Goal: Information Seeking & Learning: Learn about a topic

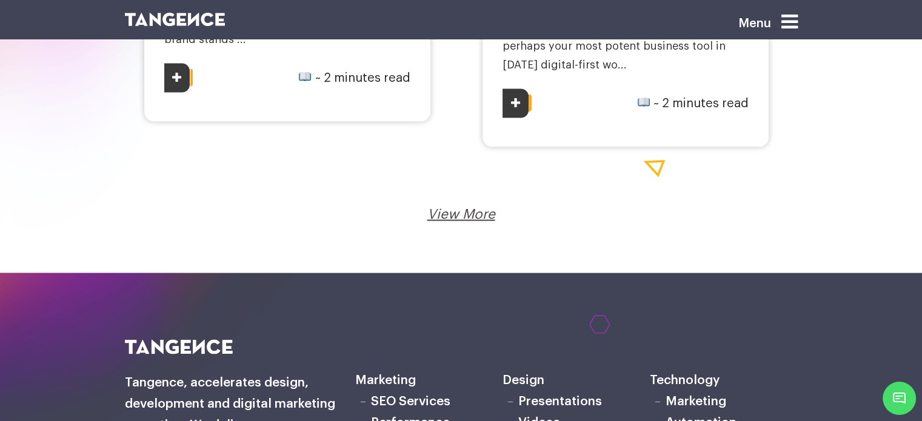
scroll to position [2408, 0]
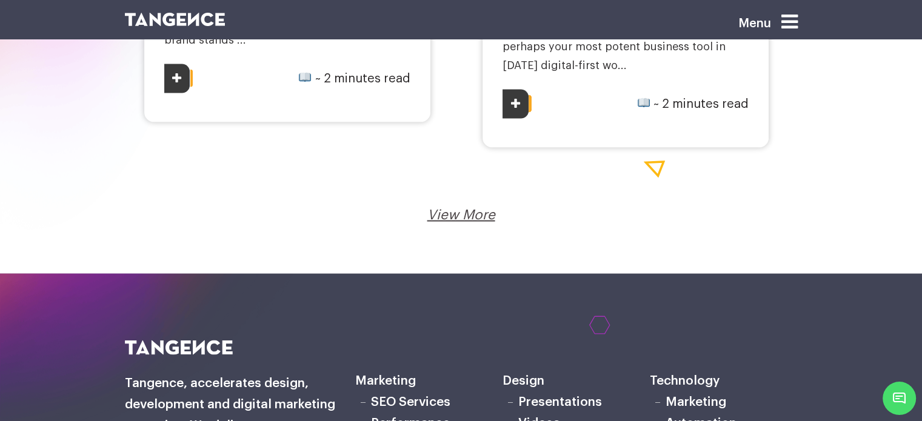
click at [455, 212] on link "View More" at bounding box center [461, 215] width 68 height 13
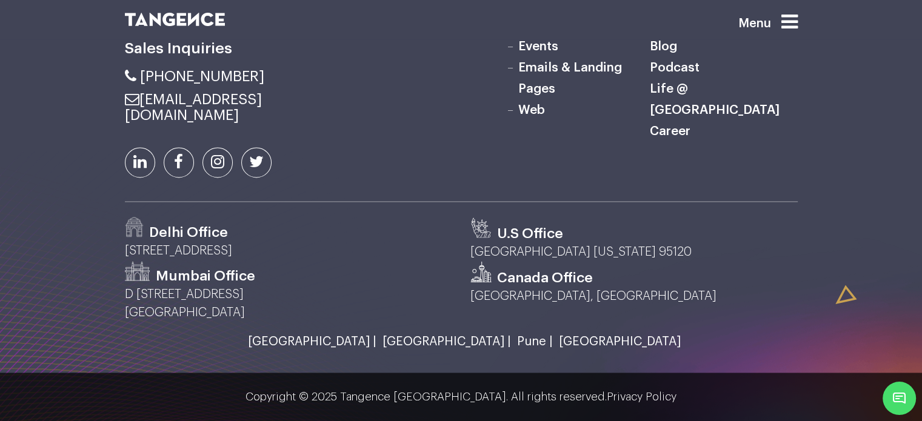
scroll to position [2379, 0]
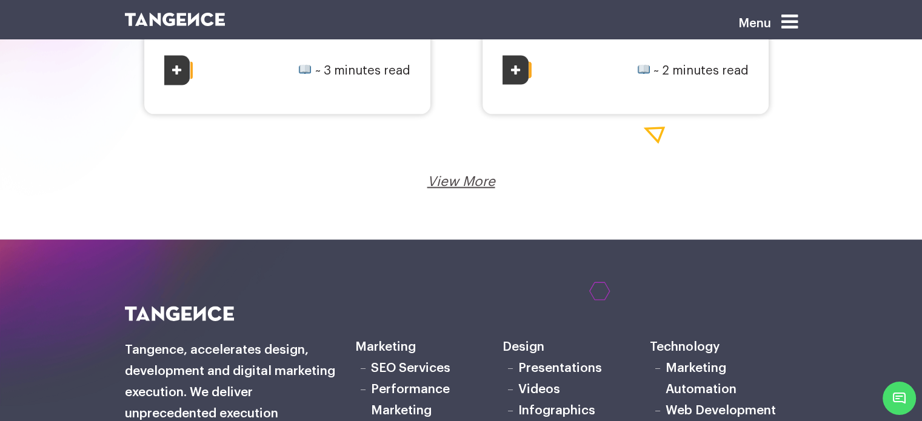
click link "View More"
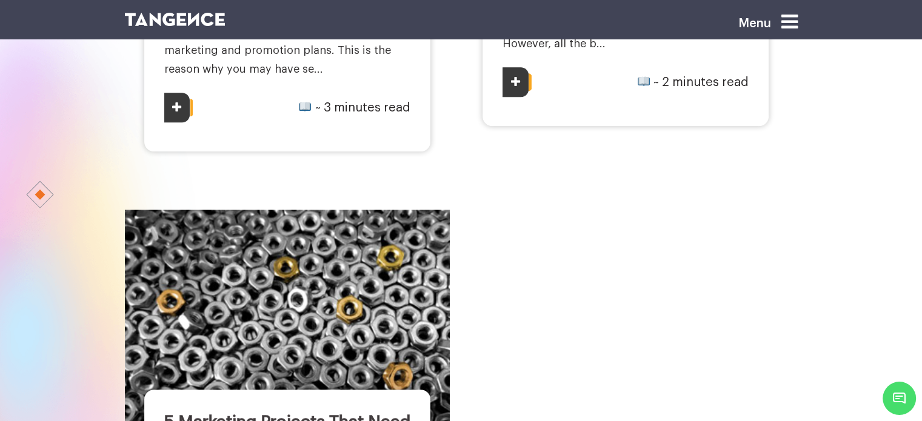
scroll to position [973, 0]
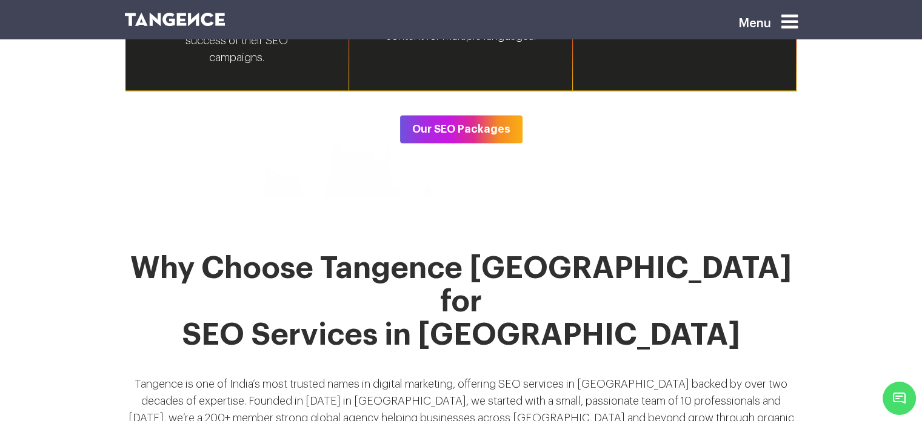
scroll to position [2185, 0]
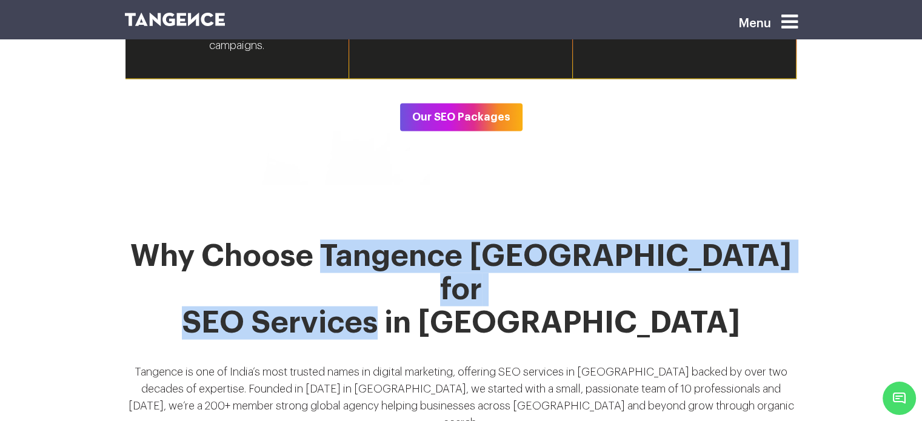
drag, startPoint x: 427, startPoint y: 227, endPoint x: 476, endPoint y: 263, distance: 60.4
click at [476, 263] on h2 "Why Choose Tangence India for SEO Services in Mumbai" at bounding box center [461, 297] width 673 height 115
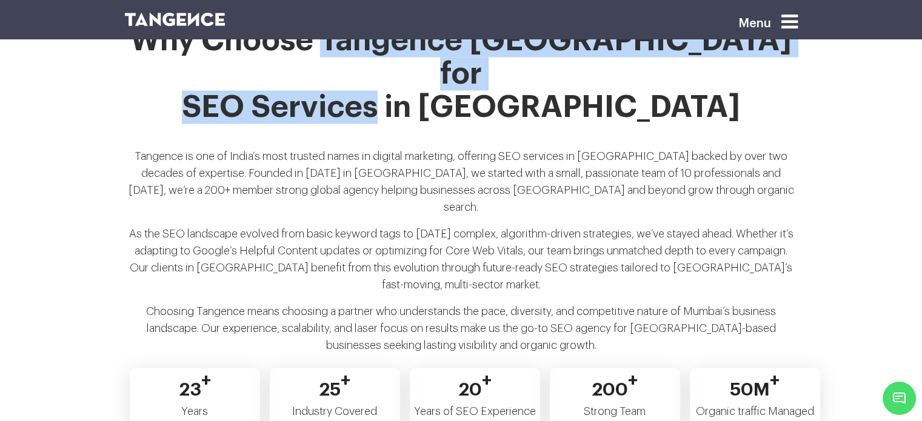
scroll to position [2446, 0]
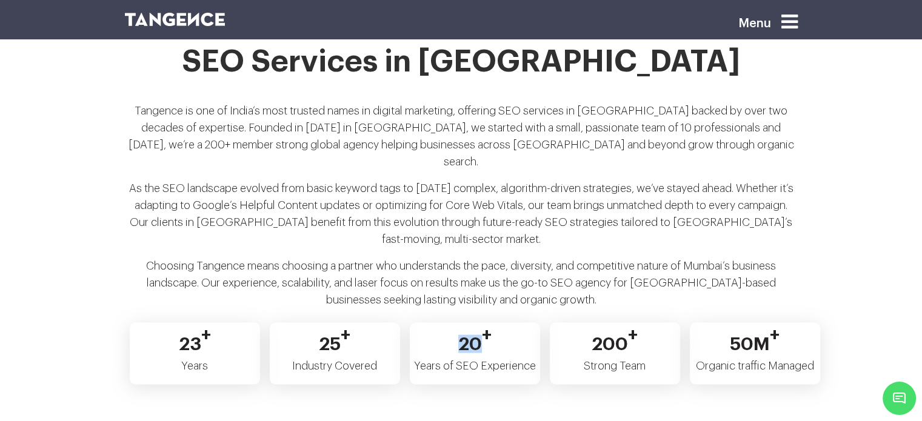
drag, startPoint x: 462, startPoint y: 264, endPoint x: 477, endPoint y: 266, distance: 15.3
click at [477, 324] on span "20 +" at bounding box center [474, 338] width 33 height 29
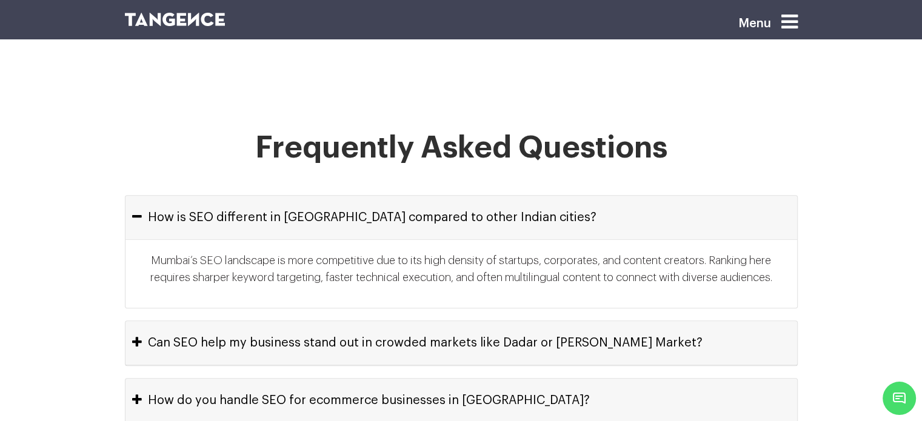
scroll to position [5575, 0]
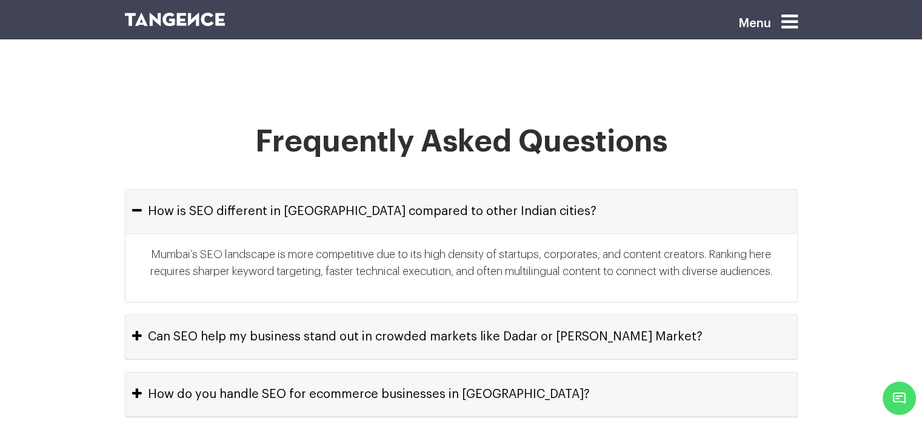
click at [446, 315] on button "Can SEO help my business stand out in crowded markets like Dadar or Crawford Ma…" at bounding box center [462, 337] width 672 height 44
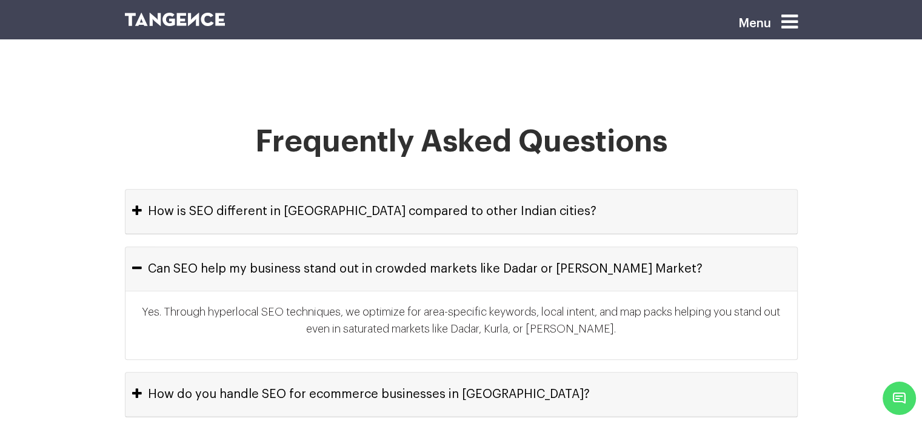
scroll to position [5633, 0]
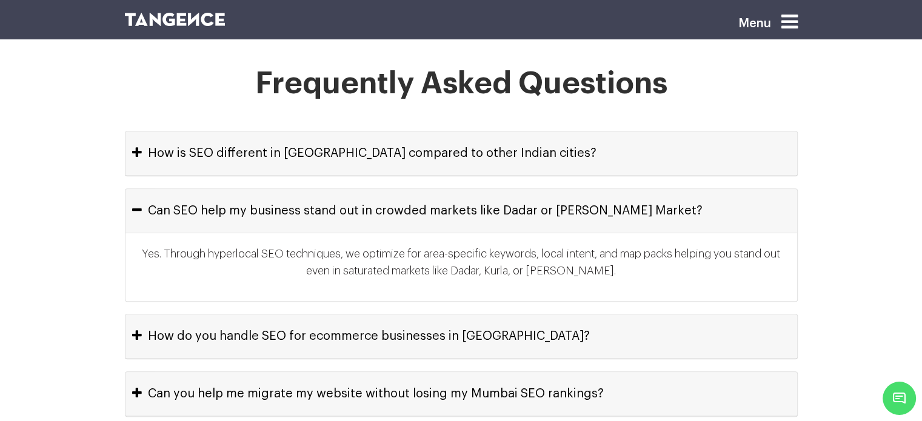
click at [446, 315] on button "How do you handle SEO for ecommerce businesses in Mumbai?" at bounding box center [462, 337] width 672 height 44
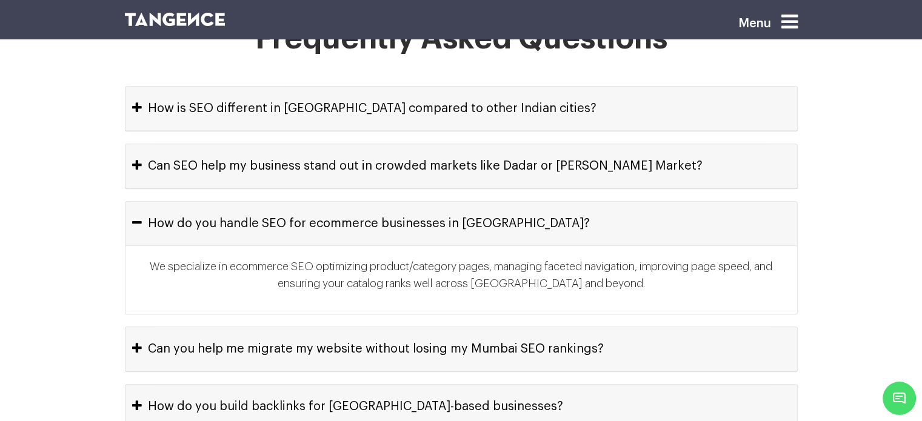
click at [446, 327] on button "Can you help me migrate my website without losing my Mumbai SEO rankings?" at bounding box center [462, 349] width 672 height 44
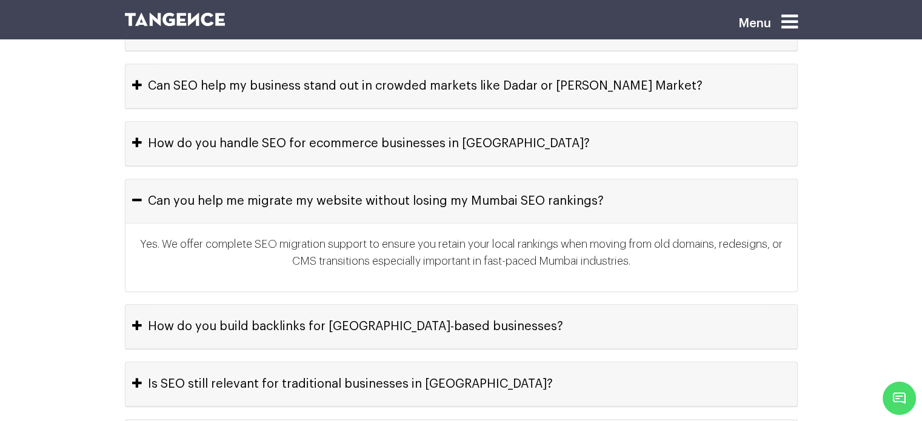
click at [446, 305] on button "How do you build backlinks for Mumbai-based businesses?" at bounding box center [462, 327] width 672 height 44
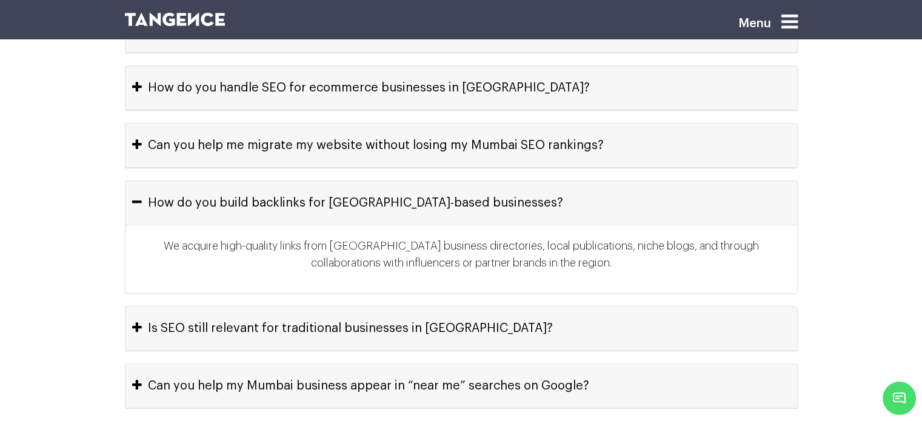
scroll to position [5816, 0]
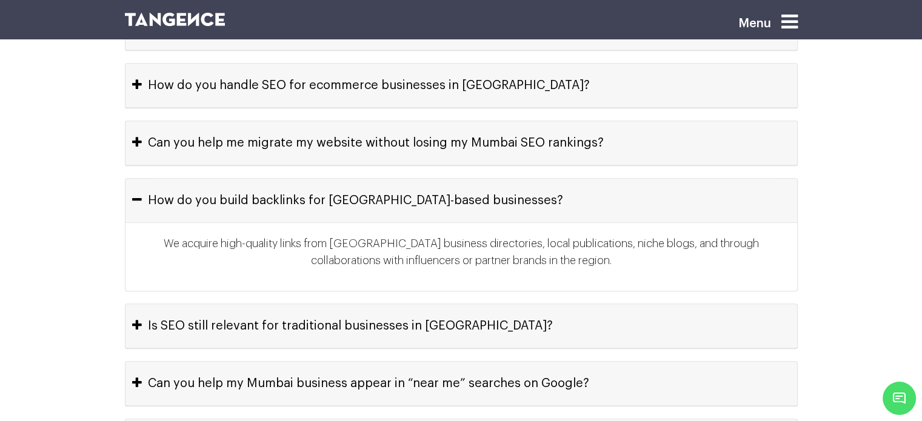
click at [446, 304] on button "Is SEO still relevant for traditional businesses in Mumbai?" at bounding box center [462, 326] width 672 height 44
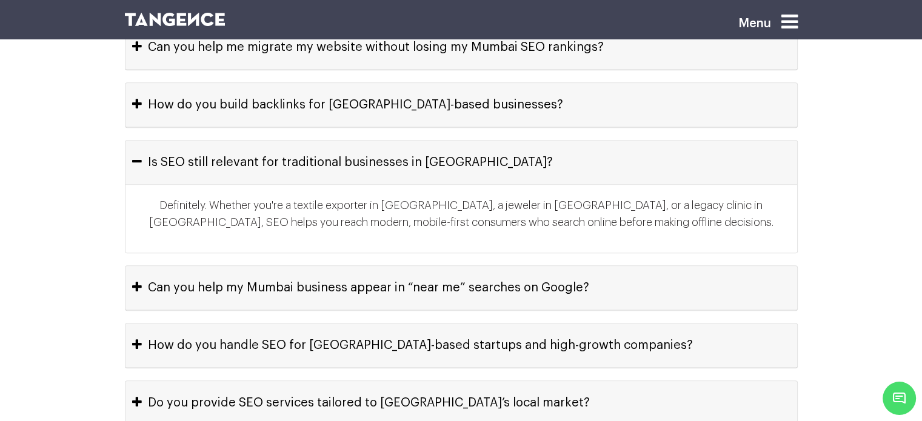
scroll to position [5924, 0]
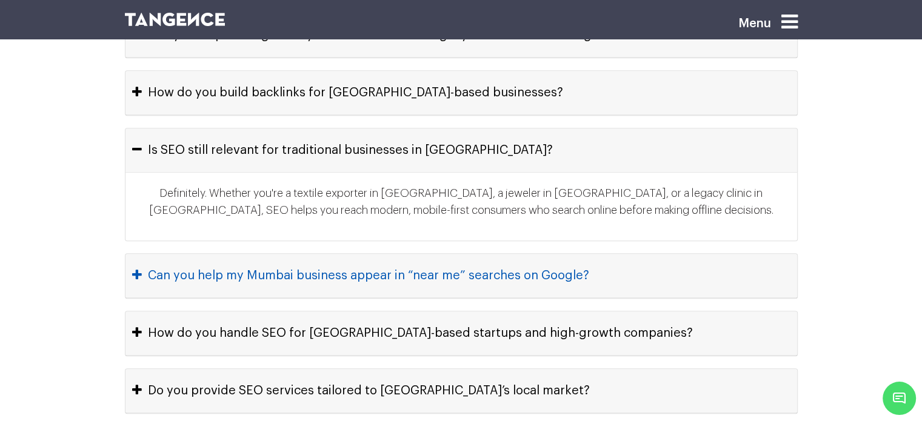
click at [446, 254] on button "Can you help my Mumbai business appear in “near me” searches on Google?" at bounding box center [462, 276] width 672 height 44
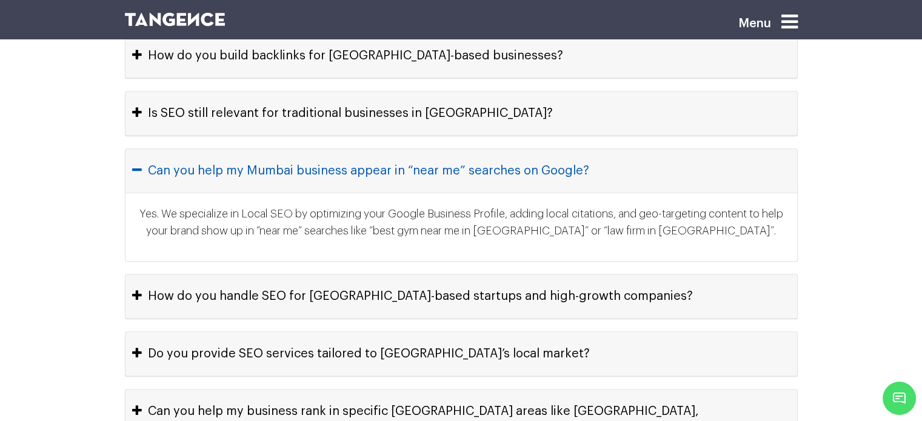
scroll to position [5962, 0]
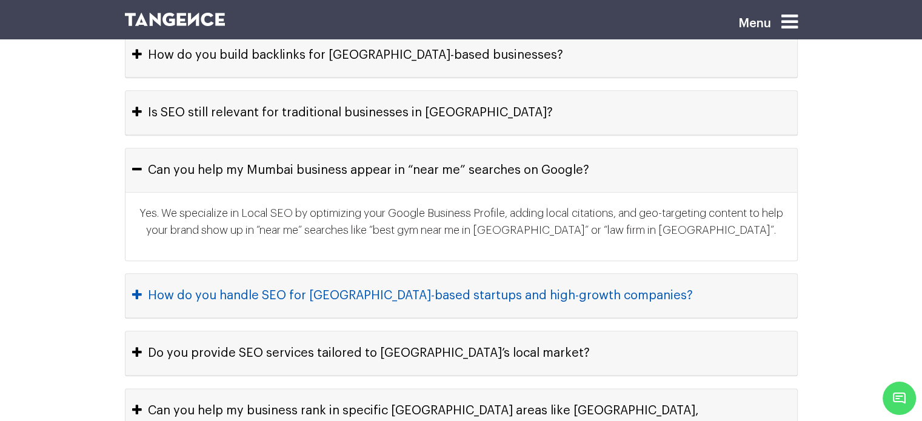
click at [447, 274] on button "How do you handle SEO for Mumbai-based startups and high-growth companies?" at bounding box center [462, 296] width 672 height 44
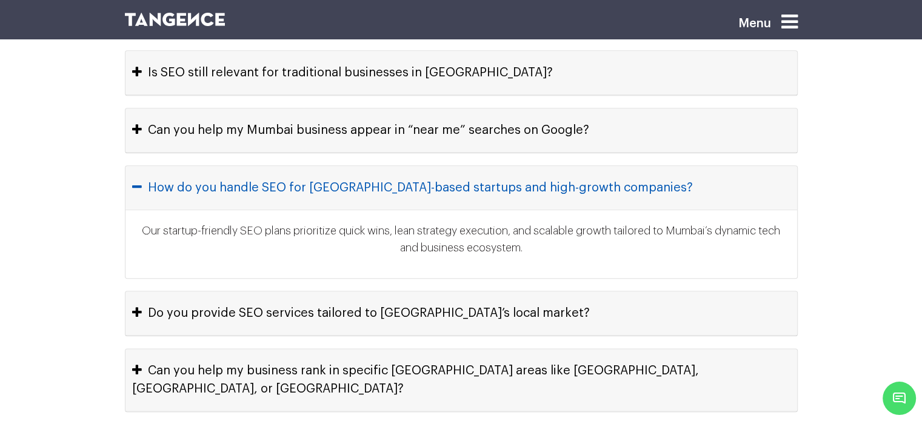
scroll to position [6003, 0]
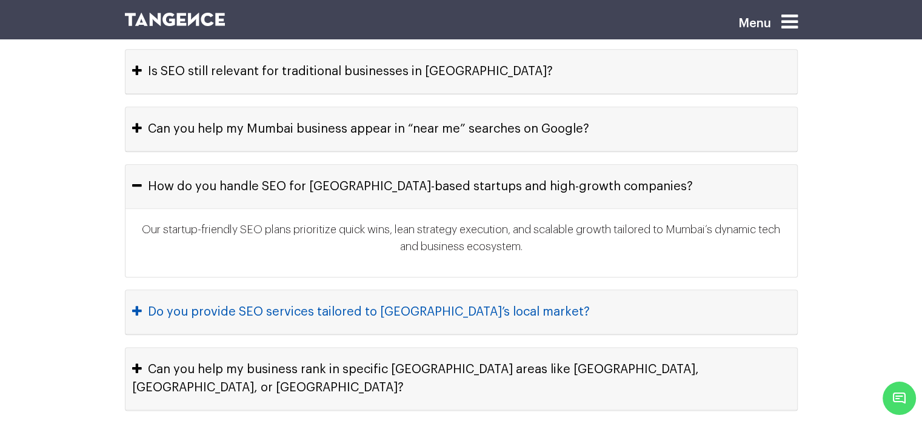
click at [447, 290] on button "Do you provide SEO services tailored to Mumbai’s local market?" at bounding box center [462, 312] width 672 height 44
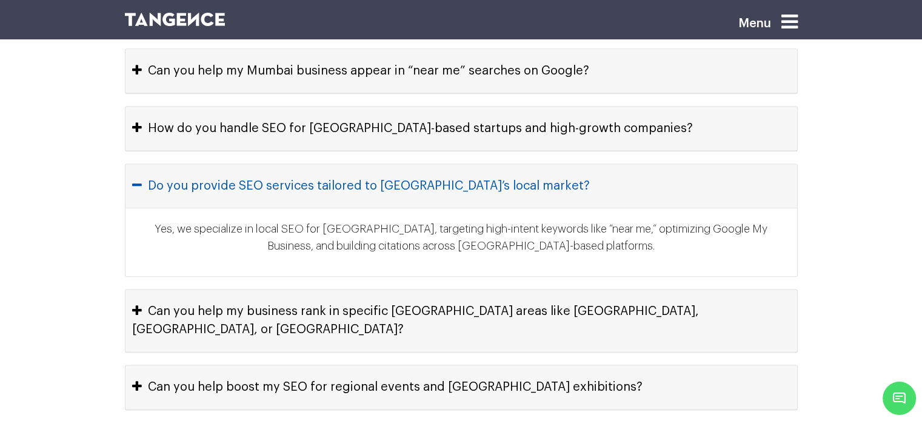
scroll to position [6068, 0]
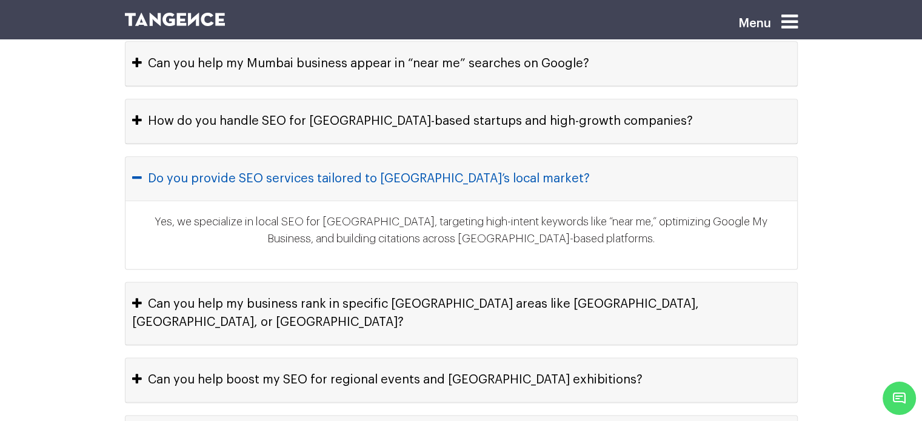
click at [447, 283] on button "Can you help my business rank in specific Mumbai areas like Andheri, Bandra, or…" at bounding box center [462, 314] width 672 height 62
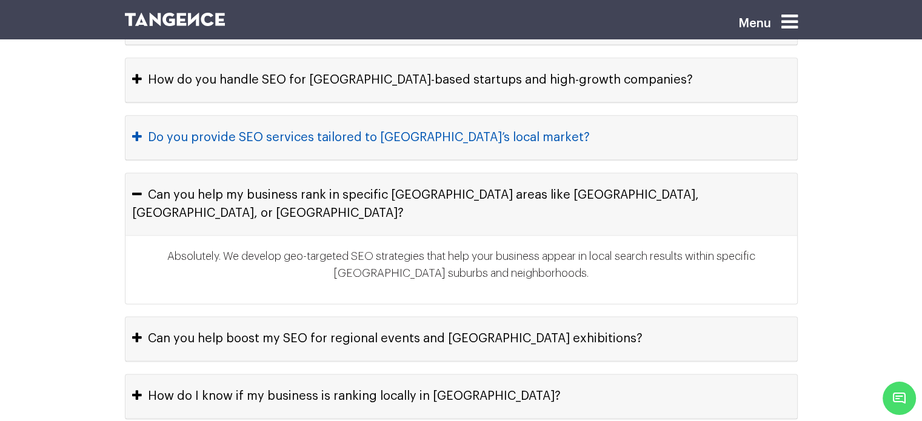
scroll to position [6112, 0]
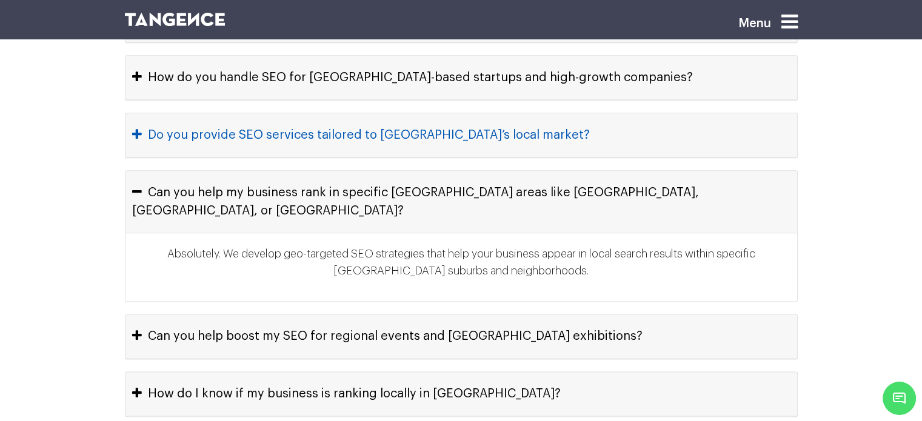
click at [447, 315] on button "Can you help boost my SEO for regional events and Mumbai exhibitions?" at bounding box center [462, 337] width 672 height 44
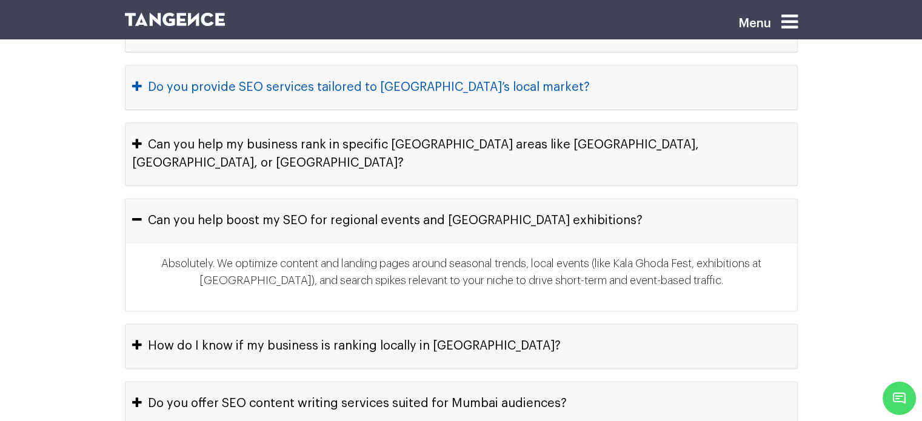
scroll to position [6164, 0]
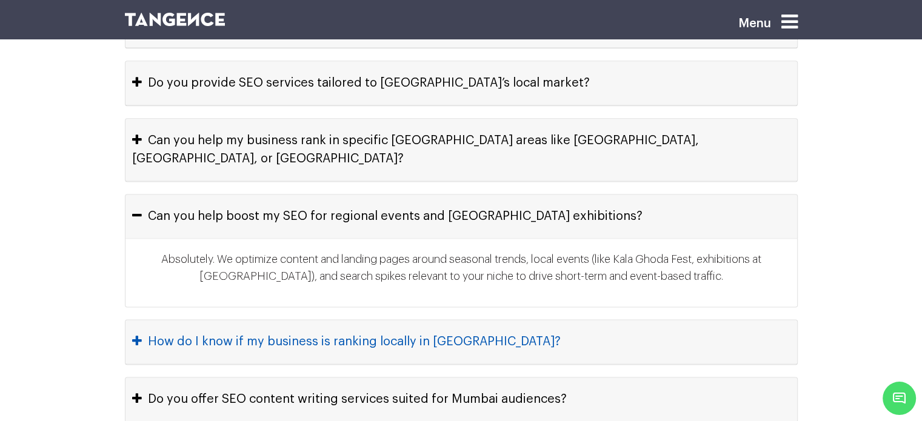
click at [447, 320] on button "How do I know if my business is ranking locally in Mumbai?" at bounding box center [462, 342] width 672 height 44
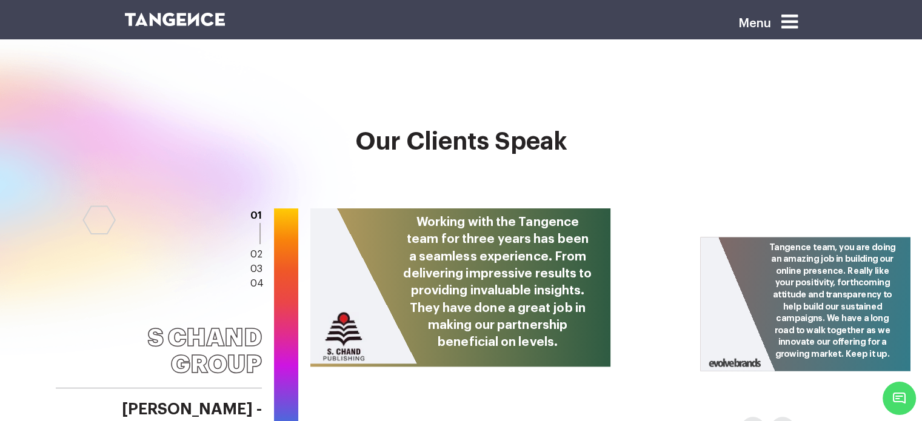
scroll to position [4865, 0]
click at [782, 417] on button "Next" at bounding box center [780, 426] width 19 height 19
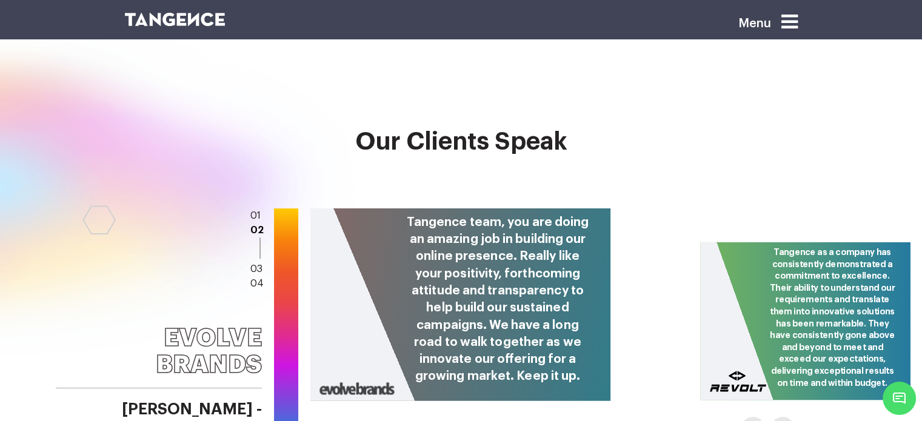
click at [786, 417] on button "Next" at bounding box center [780, 426] width 19 height 19
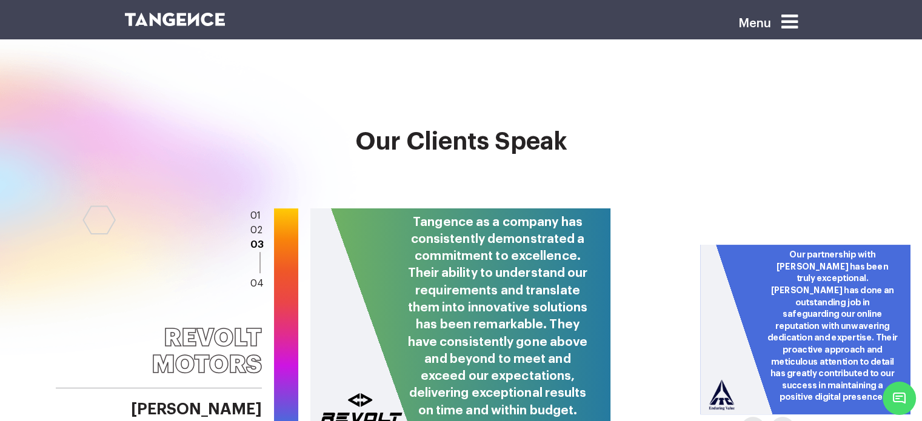
click at [786, 417] on button "Next" at bounding box center [780, 426] width 19 height 19
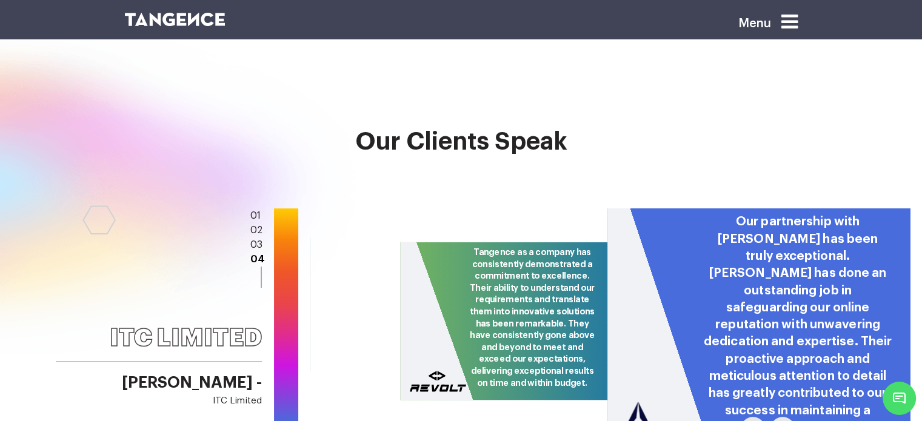
click at [758, 417] on button "Previous" at bounding box center [750, 426] width 19 height 19
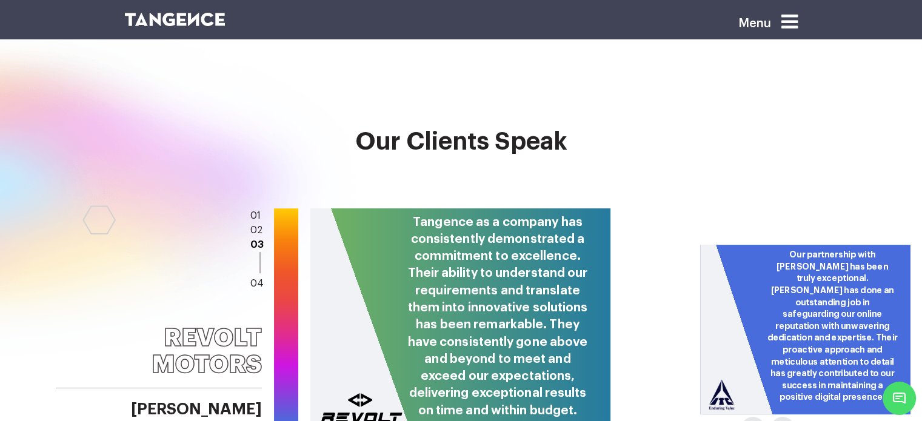
click at [758, 417] on button "Previous" at bounding box center [750, 426] width 19 height 19
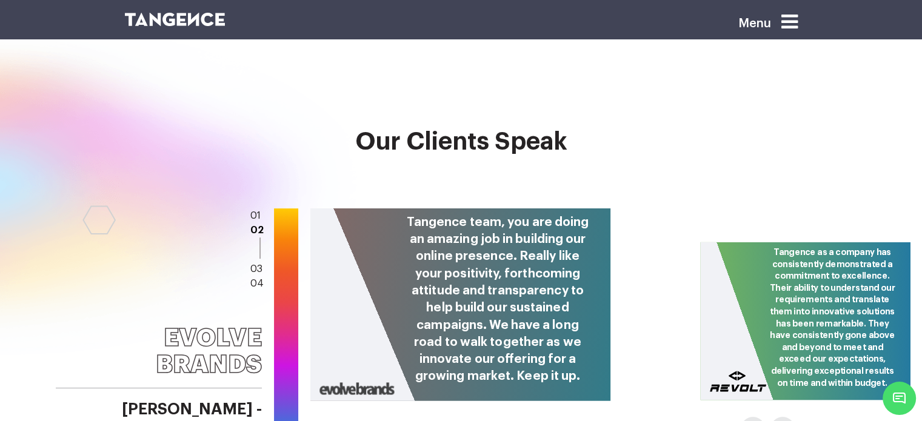
click at [758, 417] on button "Previous" at bounding box center [750, 426] width 19 height 19
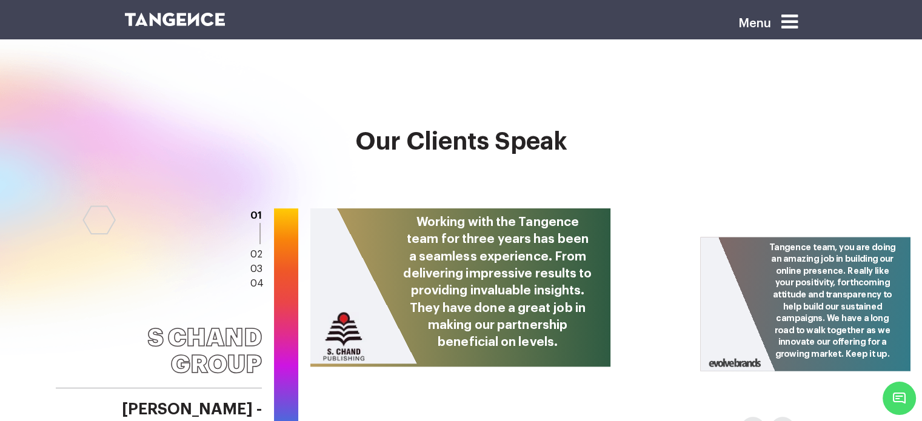
click at [758, 417] on button "Previous" at bounding box center [750, 426] width 19 height 19
click at [781, 417] on button "Next" at bounding box center [780, 426] width 19 height 19
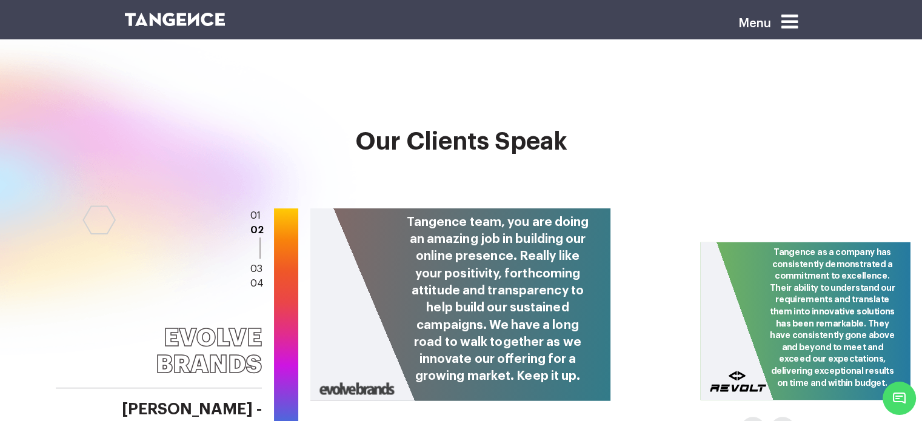
click at [781, 417] on button "Next" at bounding box center [780, 426] width 19 height 19
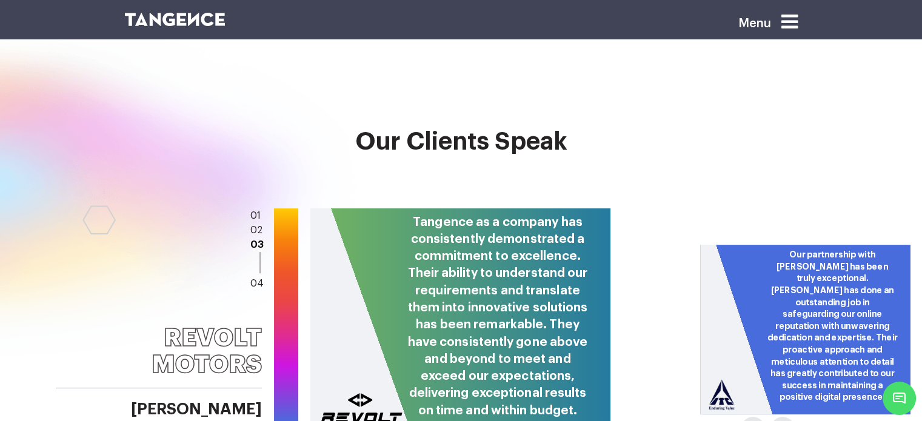
click at [781, 417] on button "Next" at bounding box center [780, 426] width 19 height 19
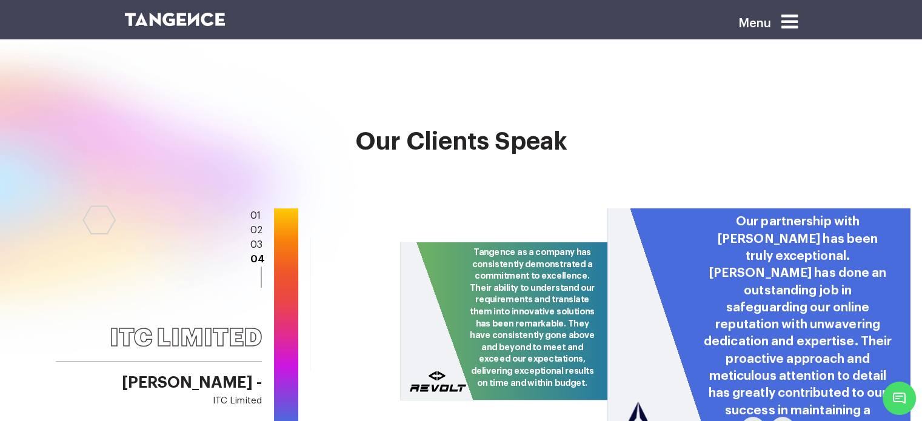
click at [754, 417] on button "Previous" at bounding box center [750, 426] width 19 height 19
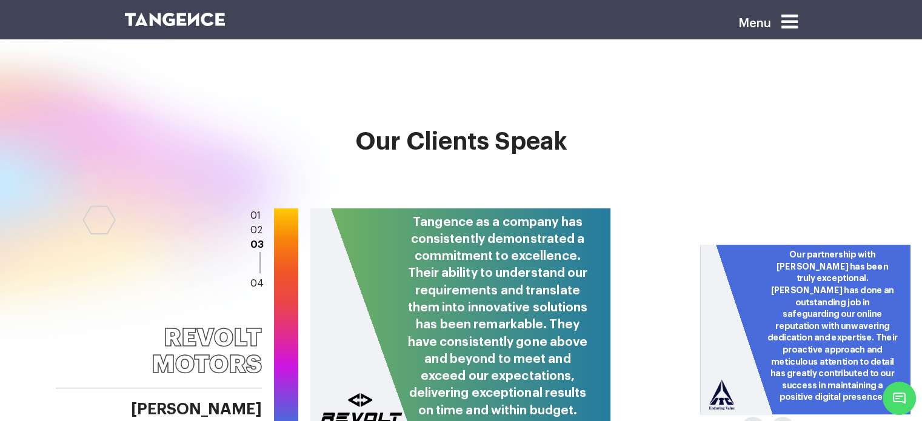
click at [754, 417] on button "Previous" at bounding box center [750, 426] width 19 height 19
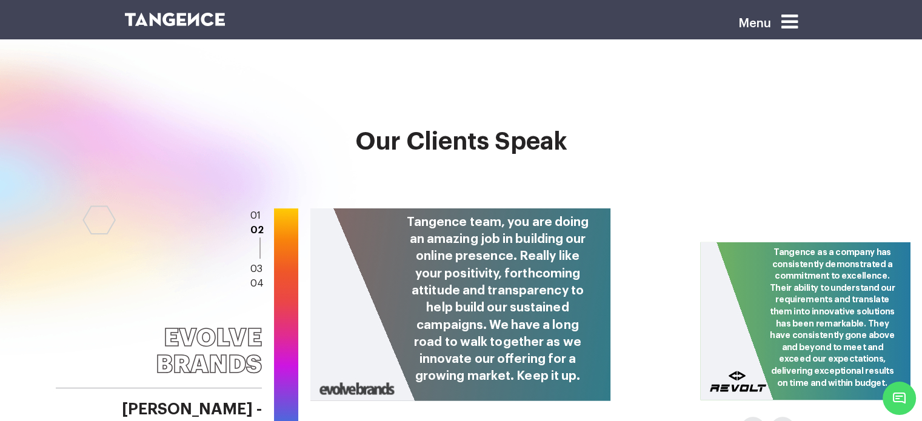
click at [754, 417] on button "Previous" at bounding box center [750, 426] width 19 height 19
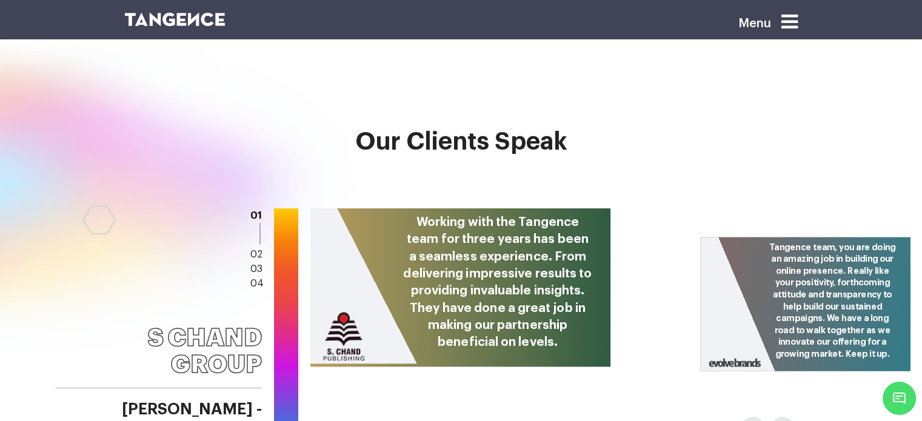
click at [754, 417] on button "Previous" at bounding box center [750, 426] width 19 height 19
click at [788, 417] on button "Next" at bounding box center [780, 426] width 19 height 19
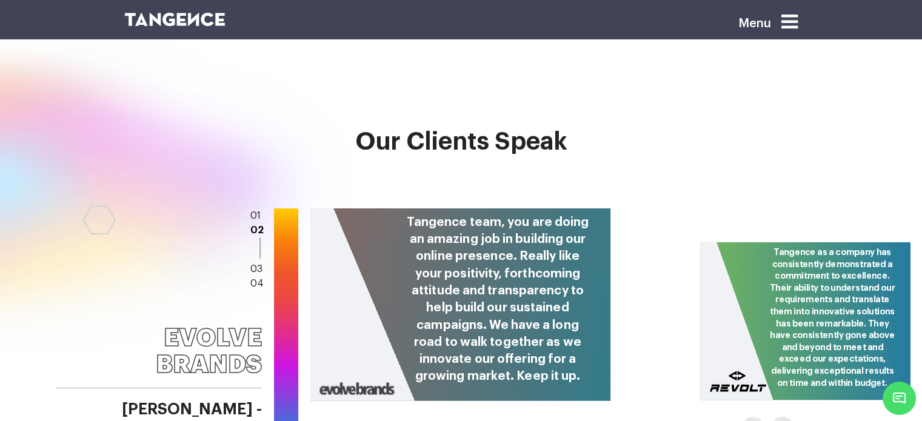
click at [788, 417] on button "Next" at bounding box center [780, 426] width 19 height 19
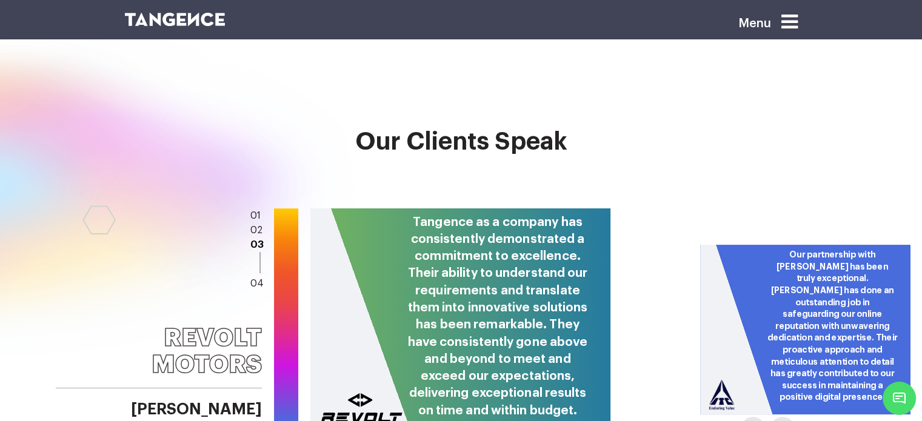
click at [788, 417] on button "Next" at bounding box center [780, 426] width 19 height 19
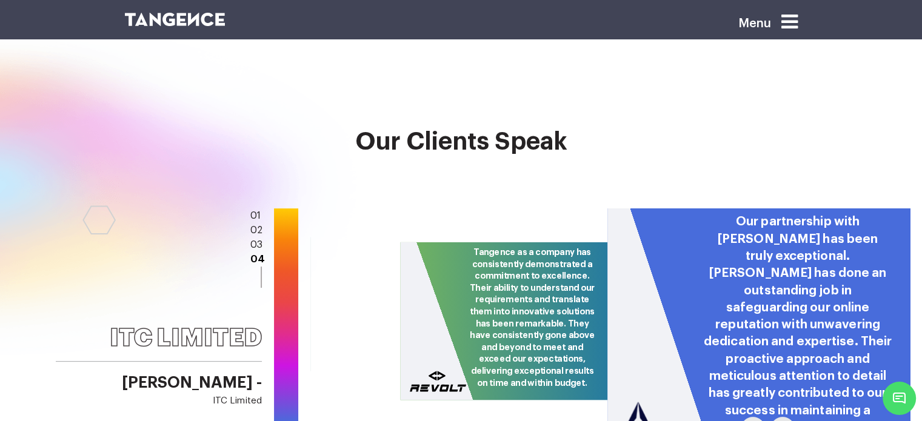
click at [745, 417] on button "Previous" at bounding box center [750, 426] width 19 height 19
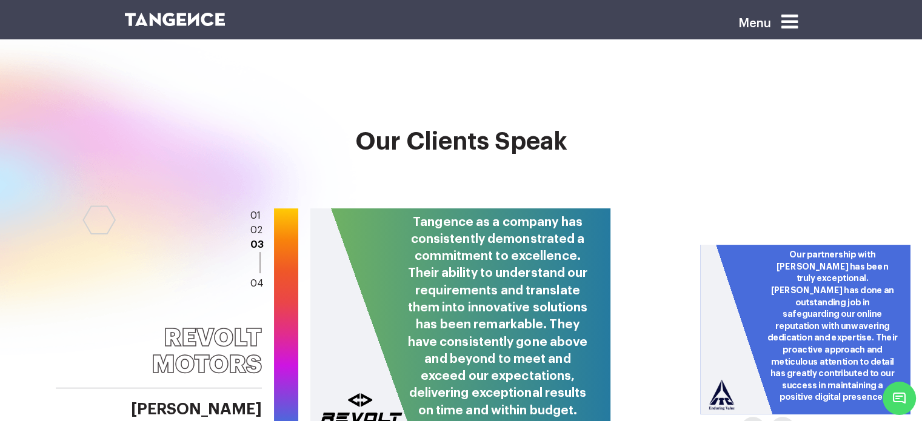
click at [745, 417] on button "Previous" at bounding box center [750, 426] width 19 height 19
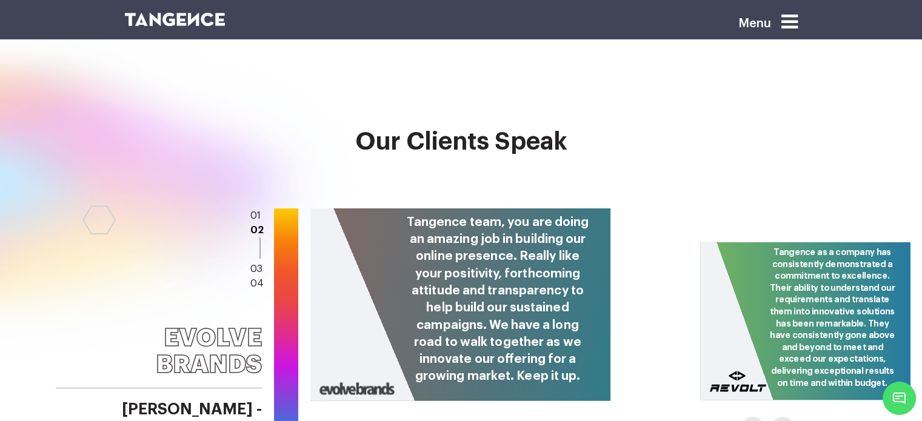
click at [745, 417] on button "Previous" at bounding box center [750, 426] width 19 height 19
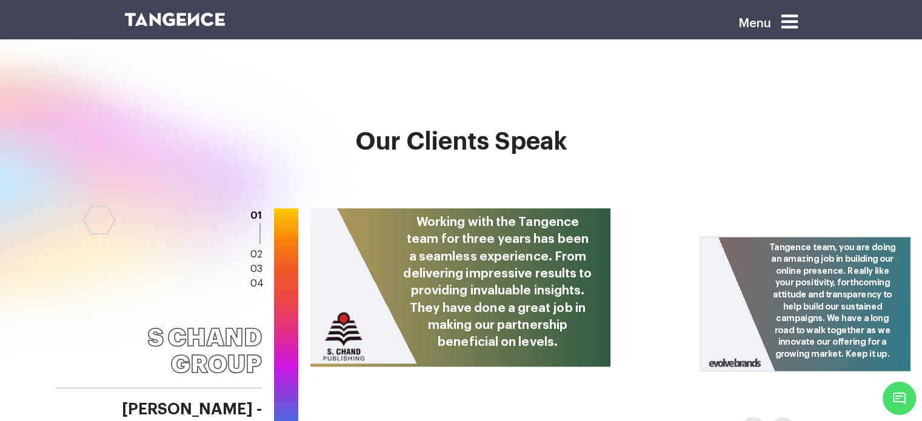
click at [745, 417] on button "Previous" at bounding box center [750, 426] width 19 height 19
click at [790, 417] on button "Next" at bounding box center [780, 426] width 19 height 19
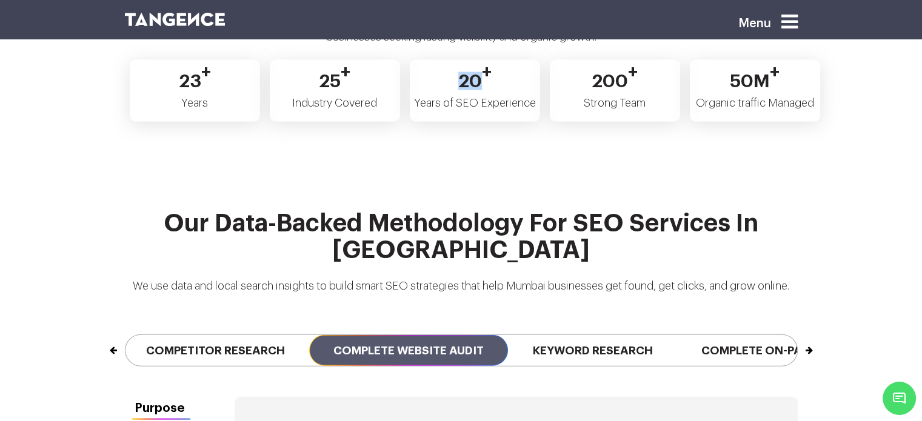
scroll to position [2709, 0]
click at [621, 335] on span "Keyword Research" at bounding box center [592, 350] width 169 height 31
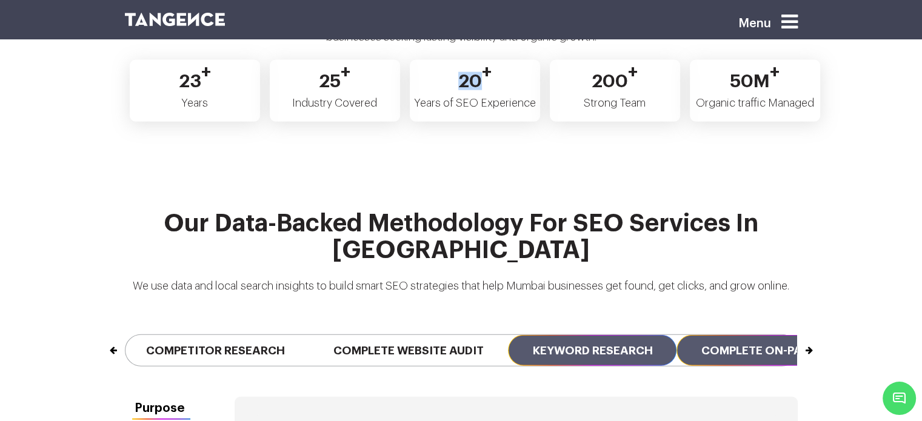
click at [727, 335] on span "Complete On-page SEO" at bounding box center [772, 350] width 190 height 31
click at [630, 335] on span "Keyword Research" at bounding box center [592, 350] width 169 height 31
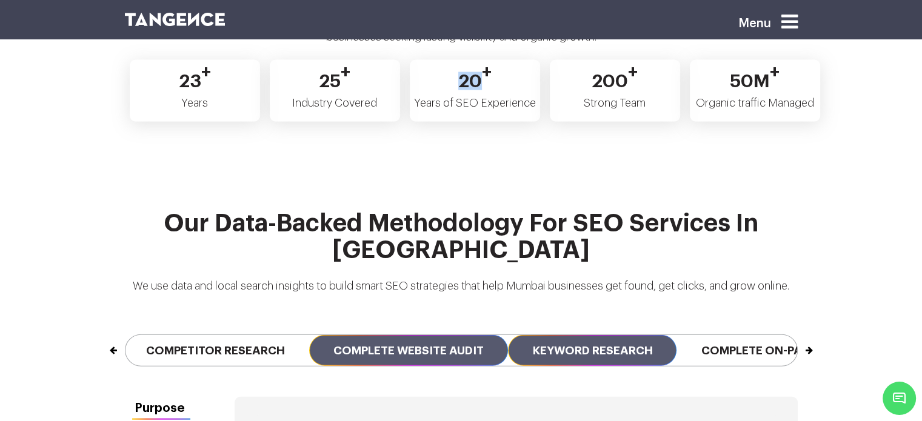
click at [483, 335] on span "Complete Website Audit" at bounding box center [408, 350] width 199 height 31
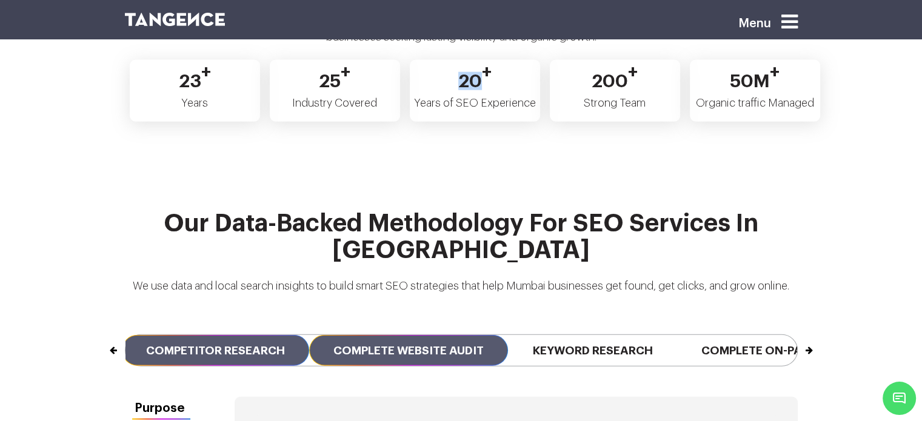
click at [289, 335] on span "Competitor Research" at bounding box center [215, 350] width 187 height 31
click at [427, 335] on span "Complete Website Audit" at bounding box center [408, 350] width 199 height 31
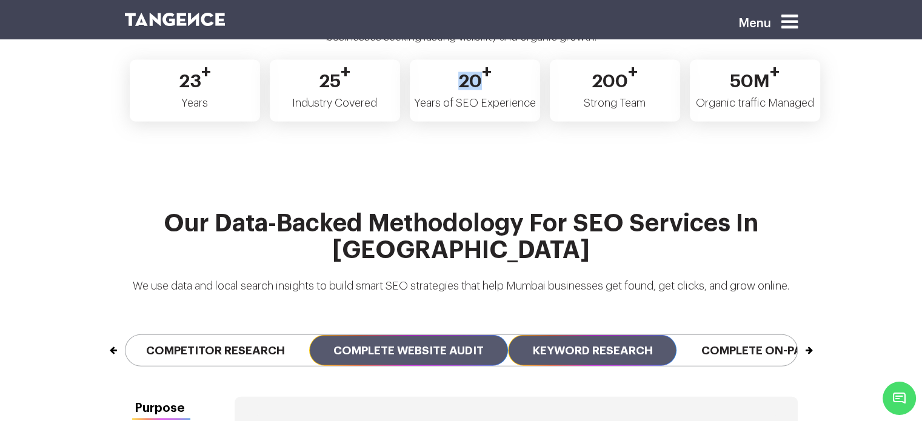
click at [587, 335] on span "Keyword Research" at bounding box center [592, 350] width 169 height 31
click at [417, 335] on span "Complete Website Audit" at bounding box center [408, 350] width 199 height 31
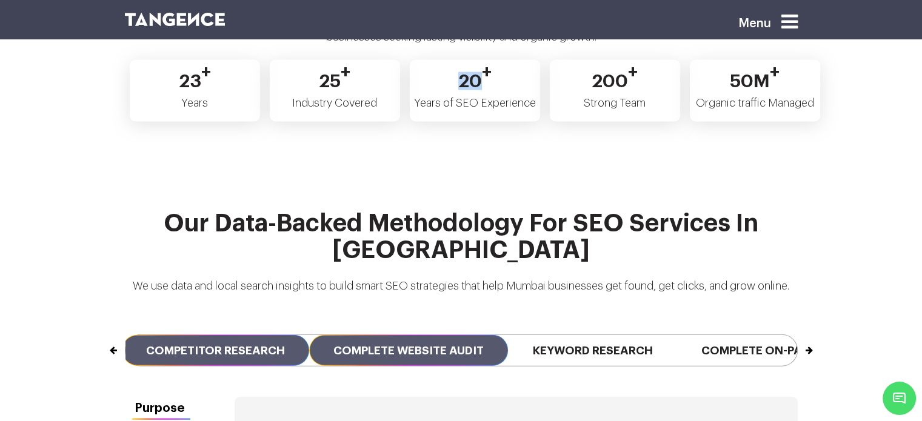
click at [256, 335] on span "Competitor Research" at bounding box center [215, 350] width 187 height 31
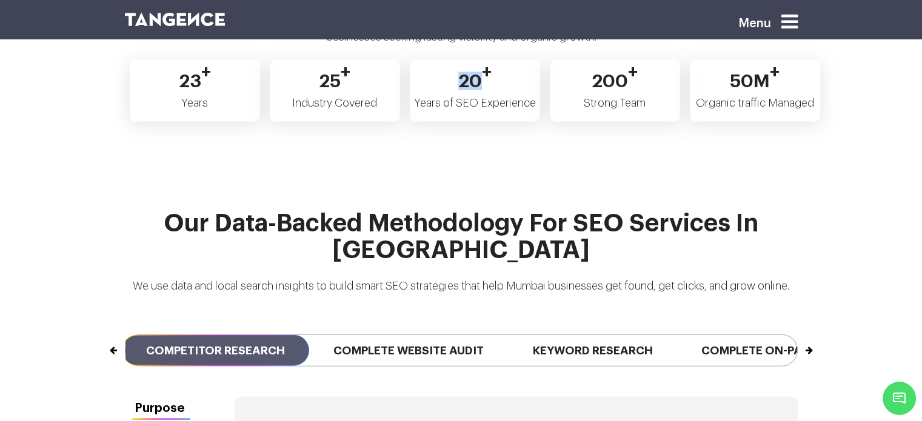
click at [437, 335] on div "Previous Industry Research Competitor Research Complete Website Audit Keyword R…" at bounding box center [461, 351] width 673 height 32
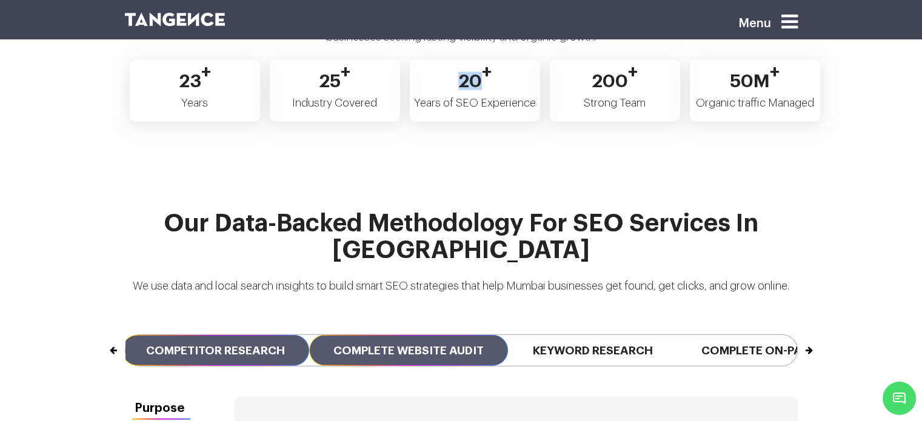
click at [438, 335] on span "Complete Website Audit" at bounding box center [408, 350] width 199 height 31
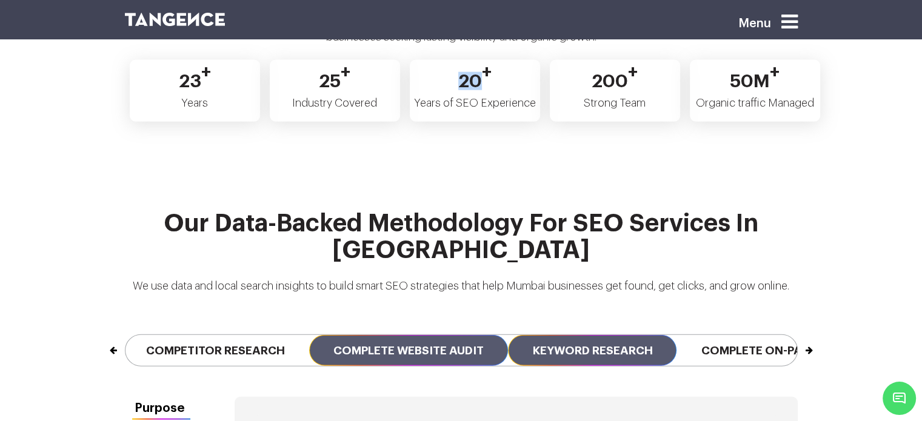
click at [587, 335] on span "Keyword Research" at bounding box center [592, 350] width 169 height 31
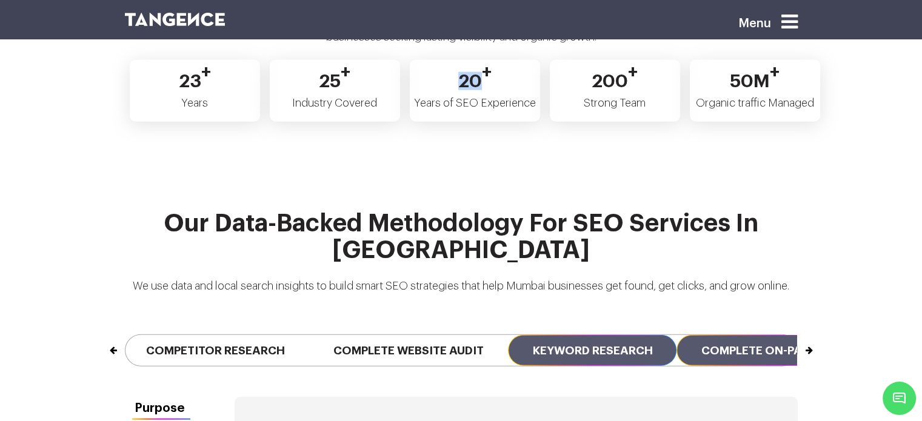
click at [715, 335] on span "Complete On-page SEO" at bounding box center [772, 350] width 190 height 31
click at [632, 335] on span "Keyword Research" at bounding box center [592, 350] width 169 height 31
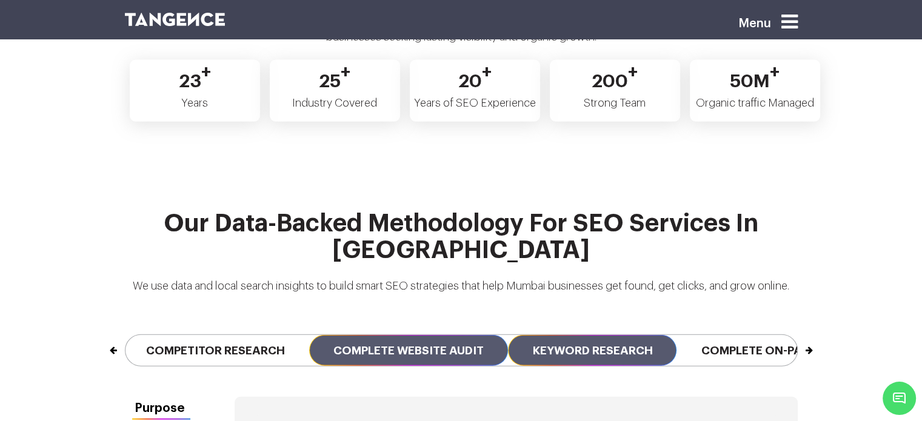
drag, startPoint x: 480, startPoint y: 256, endPoint x: 471, endPoint y: 284, distance: 28.8
click at [471, 304] on div "Previous Industry Research Competitor Research Complete Website Audit Keyword R…" at bounding box center [461, 350] width 691 height 93
click at [471, 335] on span "Complete Website Audit" at bounding box center [408, 350] width 199 height 31
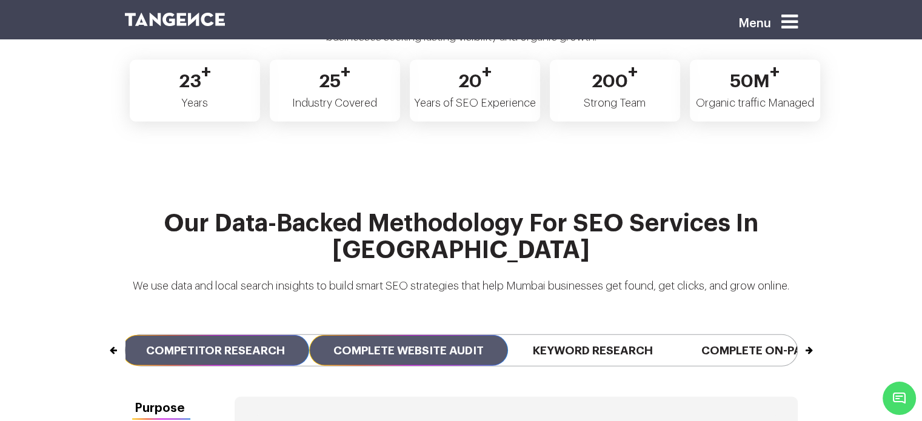
click at [271, 335] on span "Competitor Research" at bounding box center [215, 350] width 187 height 31
click at [450, 335] on span "Complete Website Audit" at bounding box center [408, 350] width 199 height 31
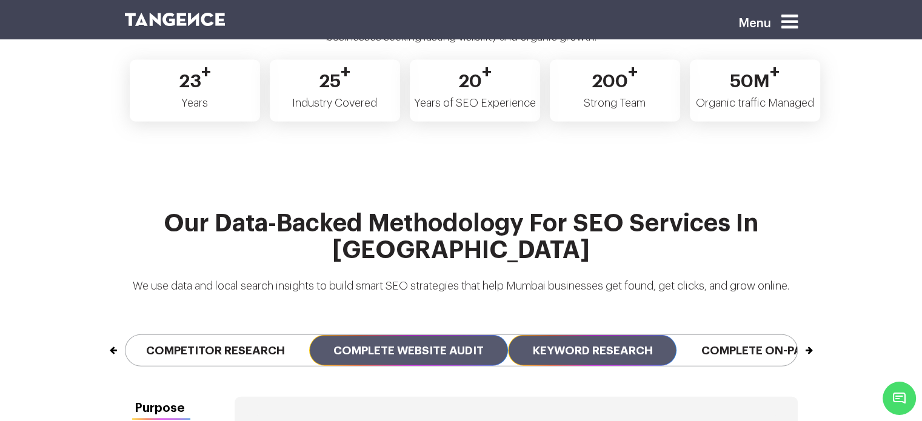
click at [581, 335] on span "Keyword Research" at bounding box center [592, 350] width 169 height 31
click at [442, 335] on span "Complete Website Audit" at bounding box center [408, 350] width 199 height 31
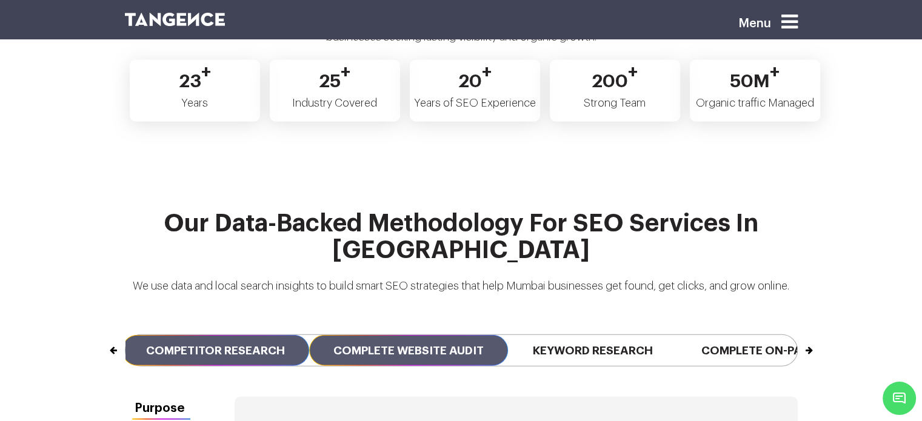
click at [264, 335] on span "Competitor Research" at bounding box center [215, 350] width 187 height 31
click at [398, 335] on span "Complete Website Audit" at bounding box center [408, 350] width 199 height 31
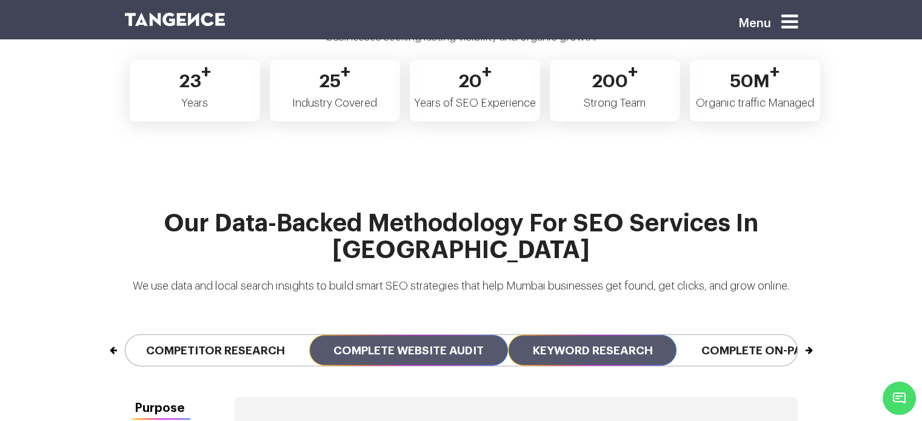
click at [641, 335] on span "Keyword Research" at bounding box center [592, 350] width 169 height 31
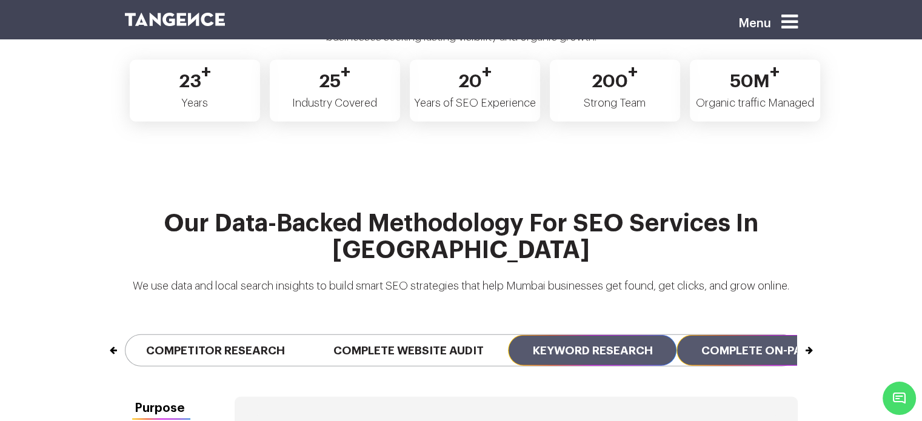
click at [740, 335] on span "Complete On-page SEO" at bounding box center [772, 350] width 190 height 31
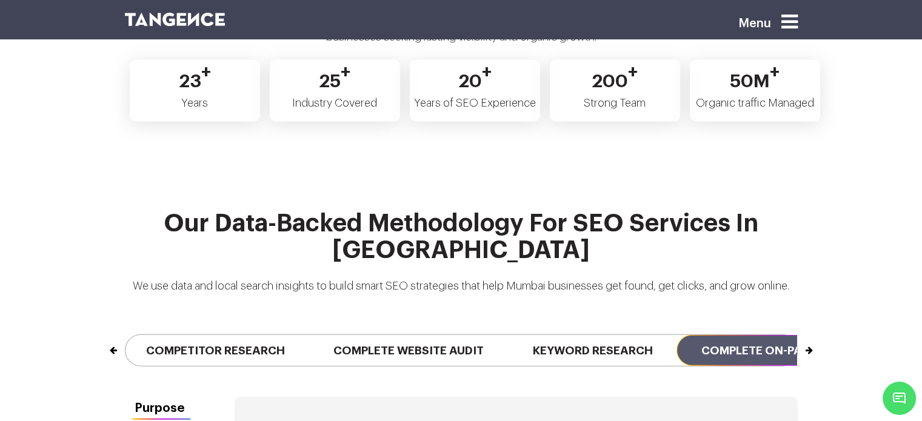
click at [797, 335] on button "Next" at bounding box center [797, 344] width 1 height 19
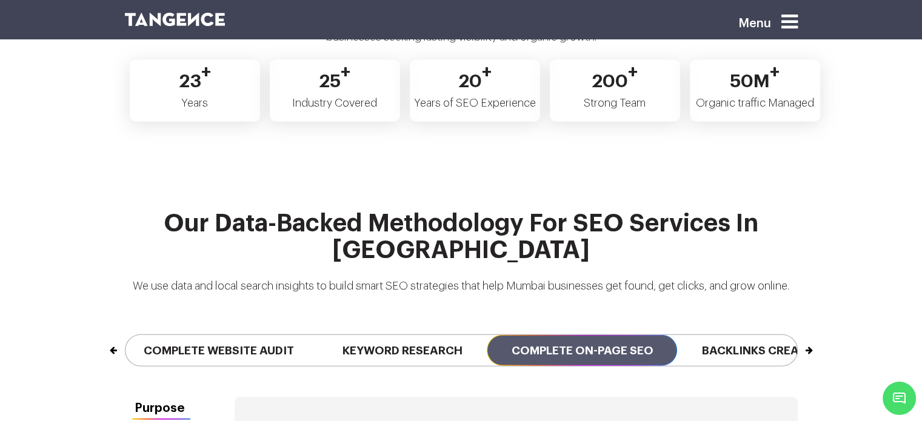
click at [797, 335] on button "Next" at bounding box center [797, 344] width 1 height 19
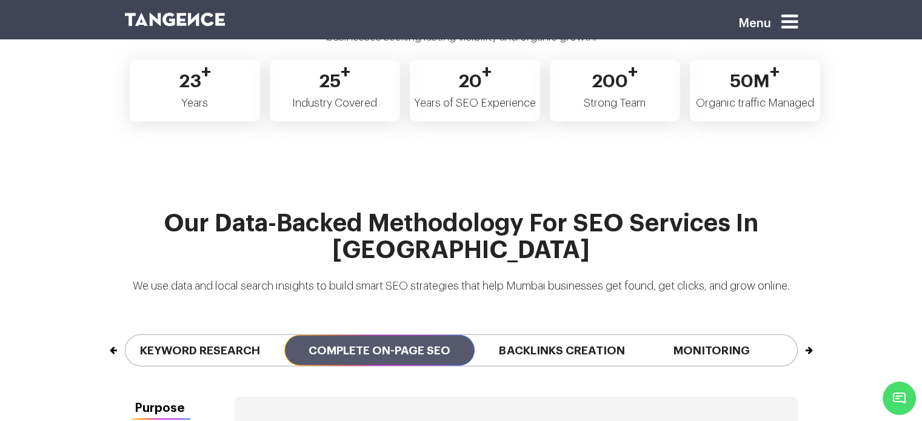
click at [797, 335] on button "Next" at bounding box center [797, 344] width 1 height 19
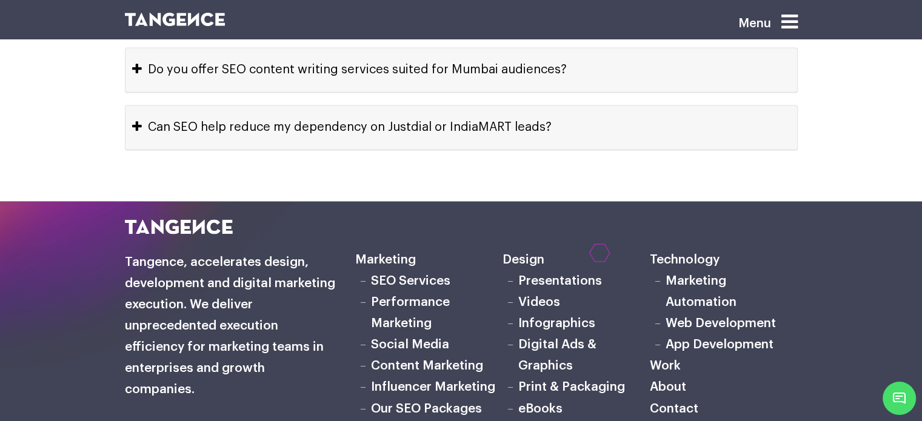
scroll to position [6750, 0]
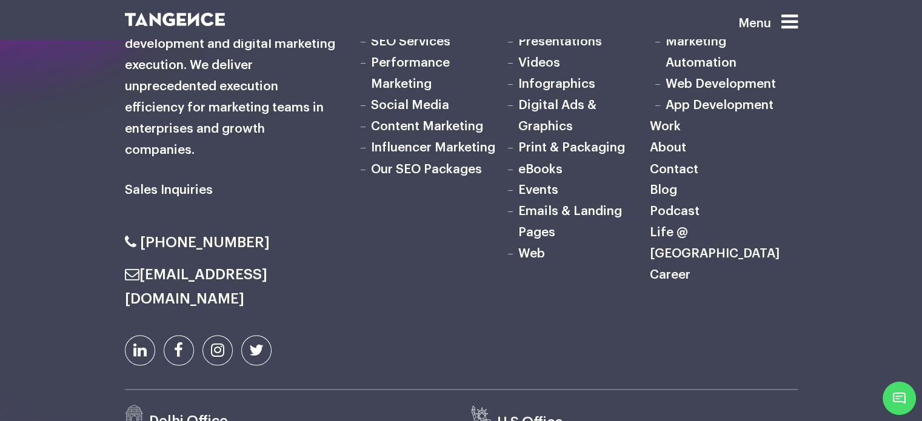
click at [256, 343] on icon at bounding box center [256, 351] width 15 height 16
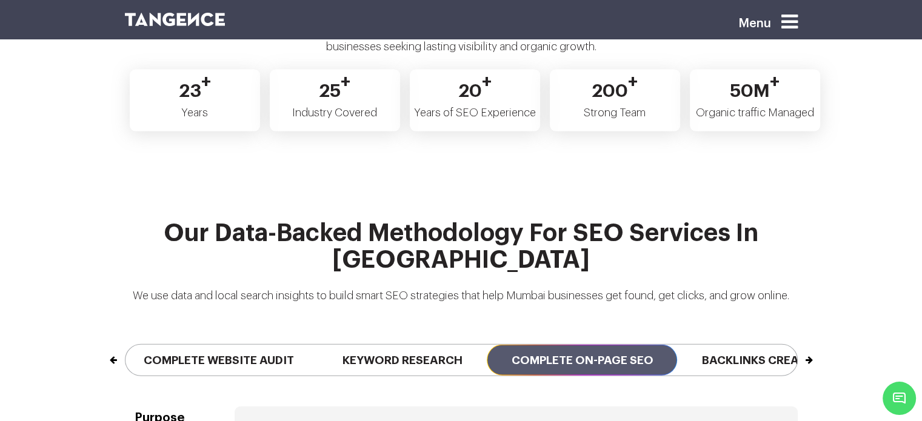
scroll to position [2760, 0]
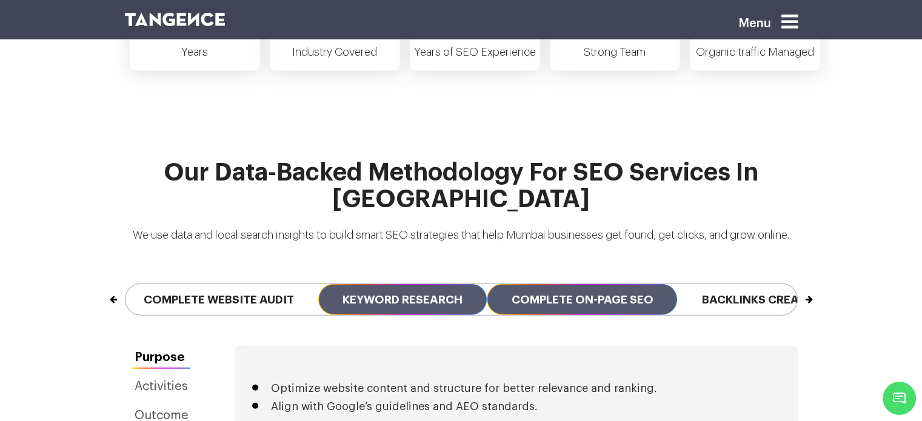
click at [443, 284] on span "Keyword Research" at bounding box center [402, 299] width 169 height 31
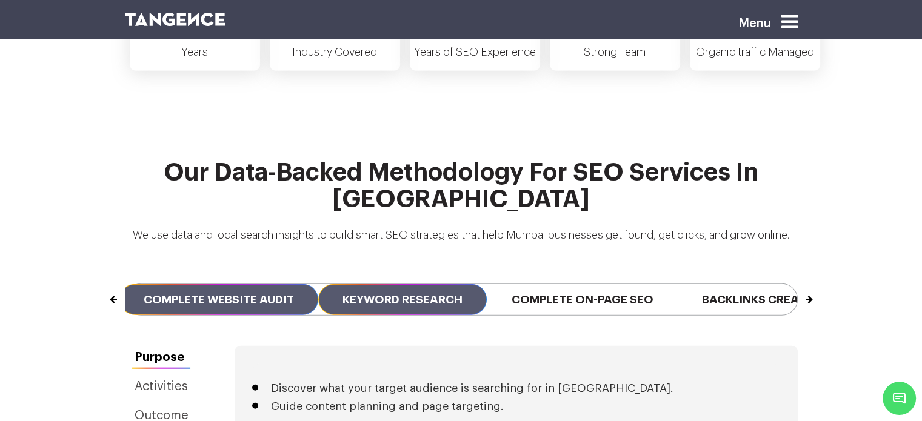
click at [303, 284] on span "Complete Website Audit" at bounding box center [218, 299] width 199 height 31
click at [389, 284] on span "Keyword Research" at bounding box center [402, 299] width 169 height 31
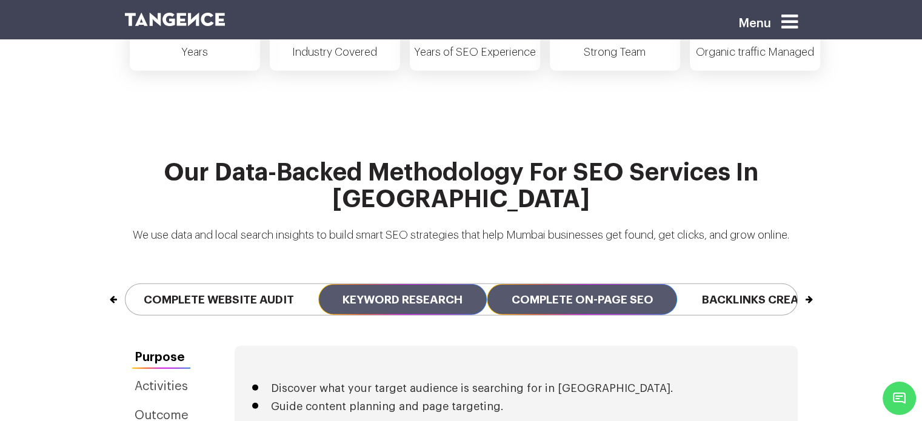
click at [558, 284] on span "Complete On-page SEO" at bounding box center [582, 299] width 190 height 31
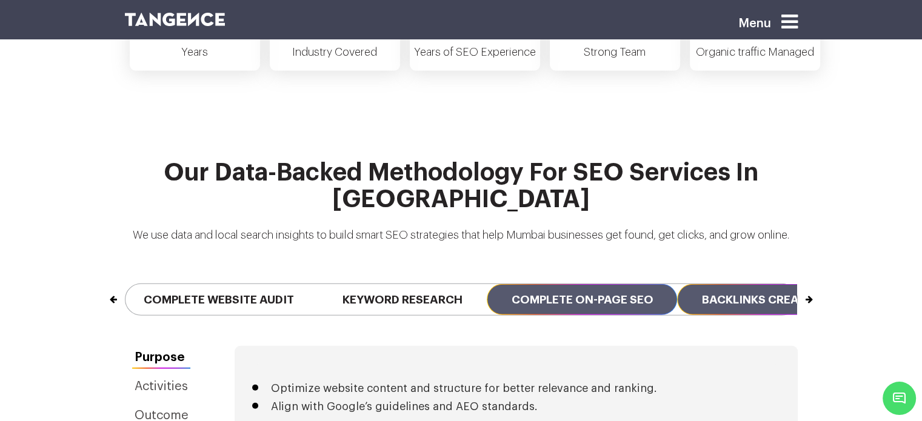
click at [718, 284] on span "Backlinks Creation" at bounding box center [764, 299] width 174 height 31
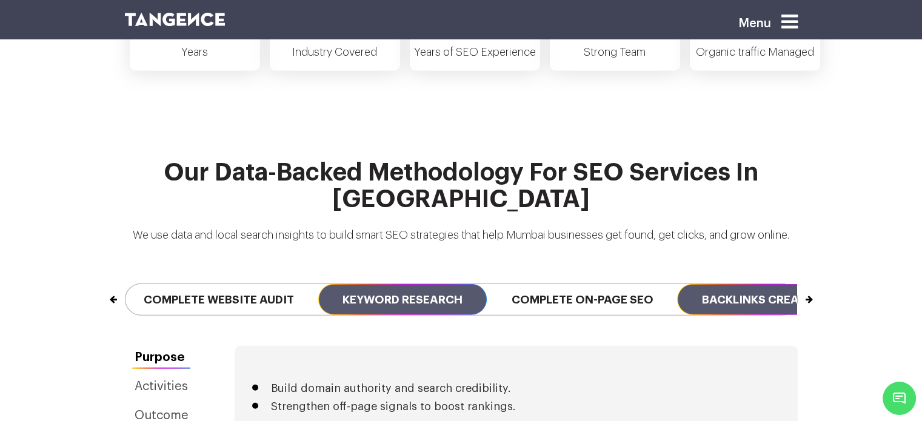
click at [474, 284] on span "Keyword Research" at bounding box center [402, 299] width 169 height 31
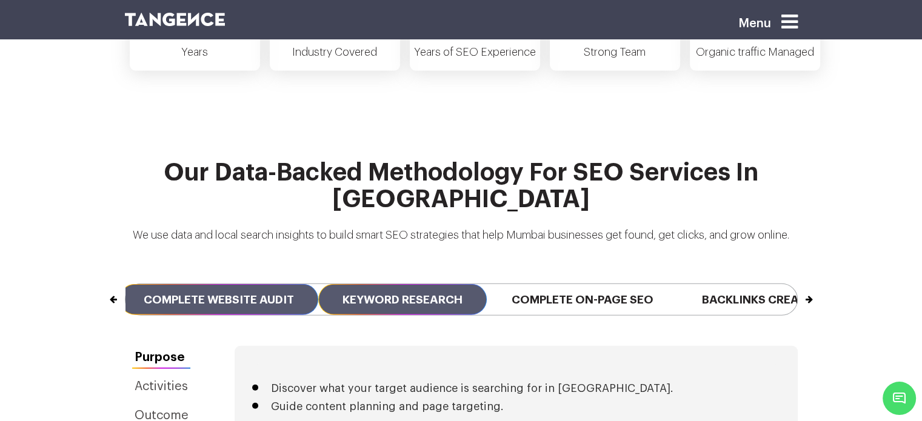
click at [274, 284] on span "Complete Website Audit" at bounding box center [218, 299] width 199 height 31
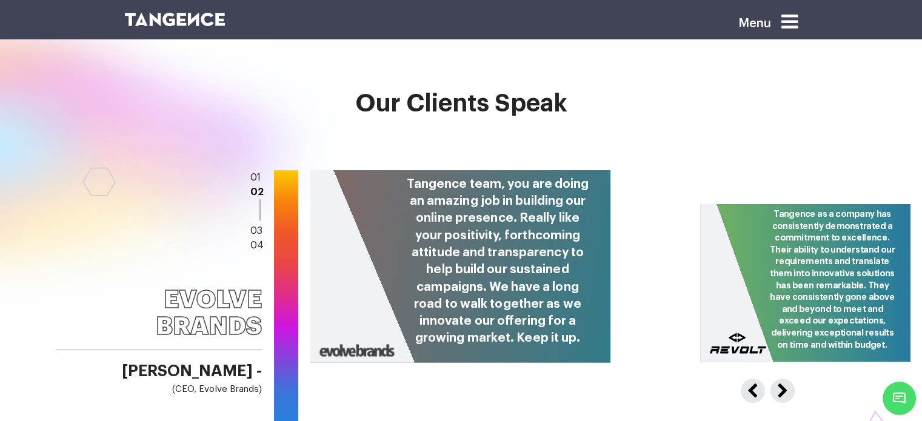
scroll to position [4926, 0]
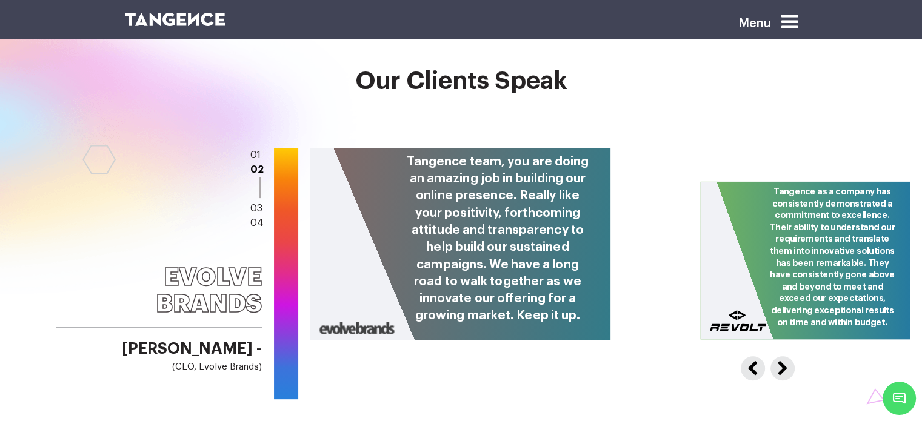
click at [774, 357] on button "Next" at bounding box center [780, 366] width 19 height 19
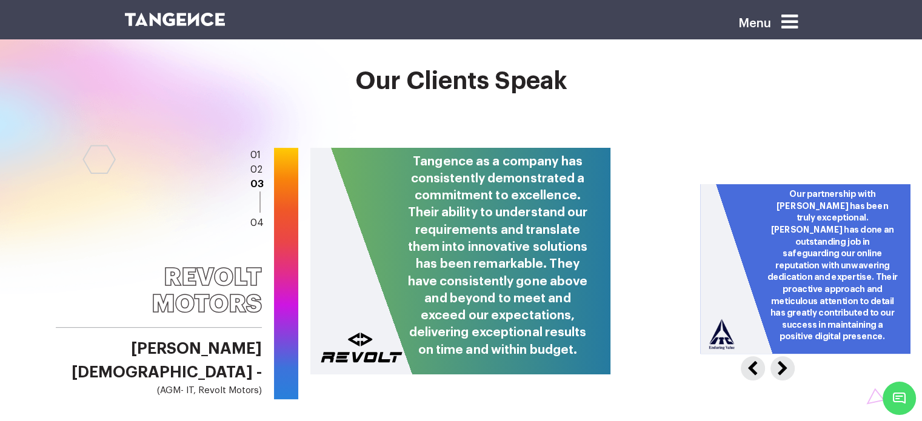
click at [754, 357] on button "Previous" at bounding box center [750, 366] width 19 height 19
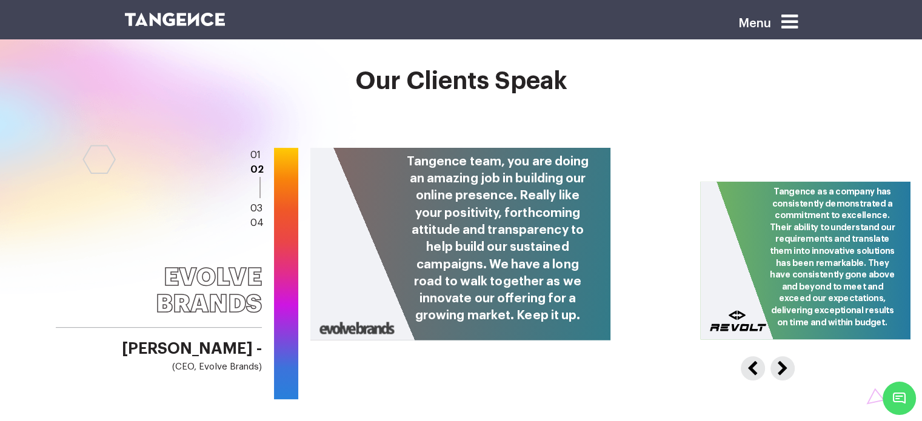
click at [754, 357] on button "Previous" at bounding box center [750, 366] width 19 height 19
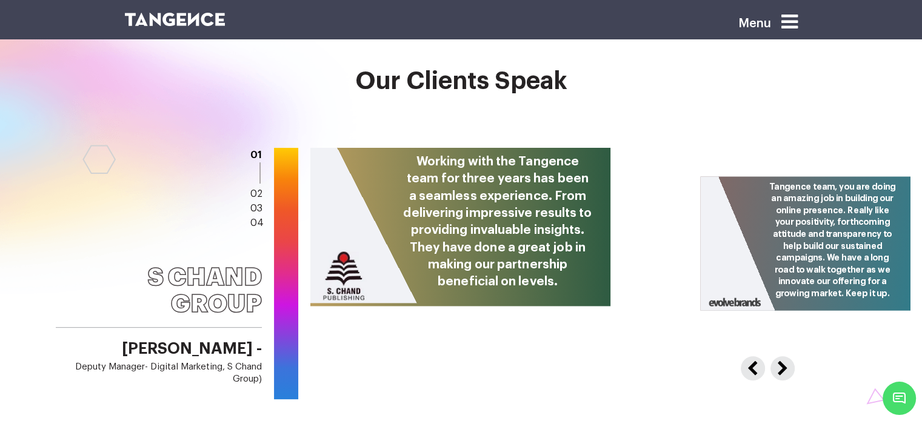
click at [754, 357] on button "Previous" at bounding box center [750, 366] width 19 height 19
click at [778, 357] on button "Next" at bounding box center [780, 366] width 19 height 19
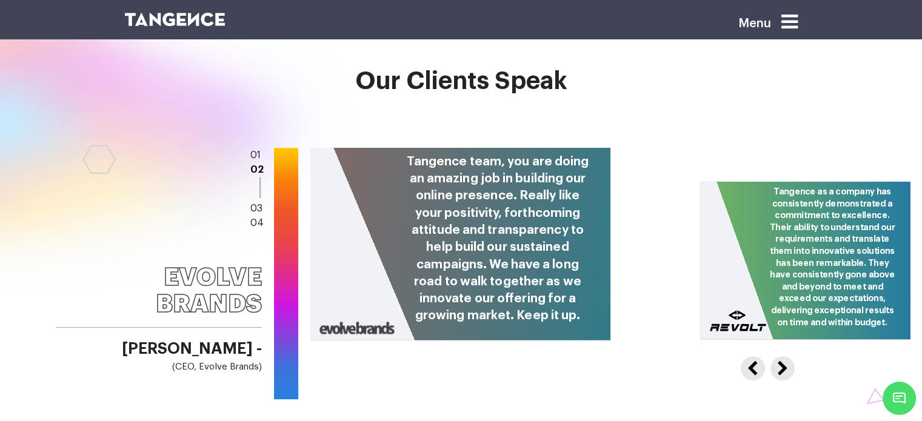
click at [778, 357] on button "Next" at bounding box center [780, 366] width 19 height 19
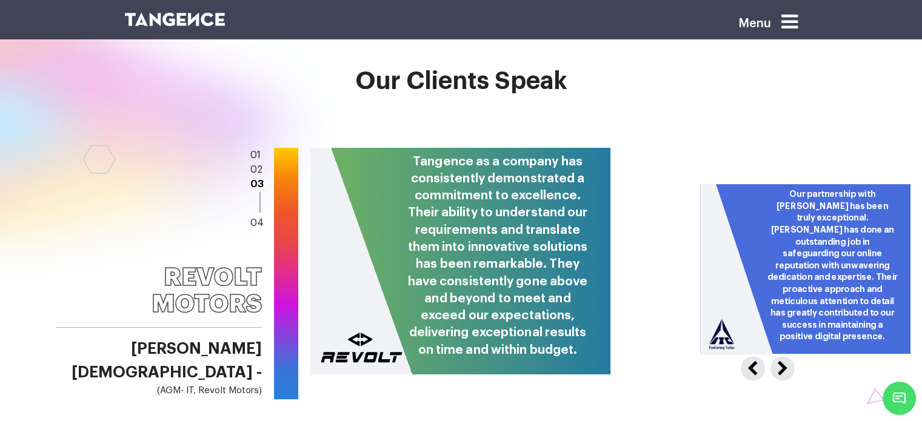
click at [778, 357] on button "Next" at bounding box center [780, 366] width 19 height 19
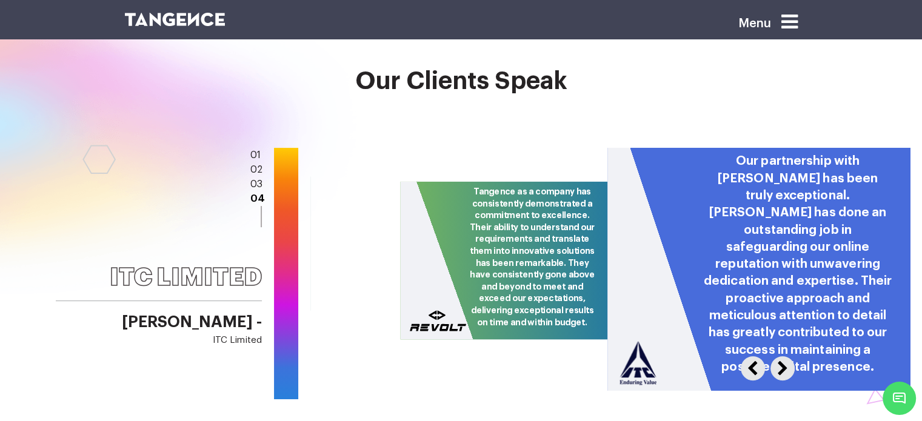
click at [749, 357] on button "Previous" at bounding box center [750, 366] width 19 height 19
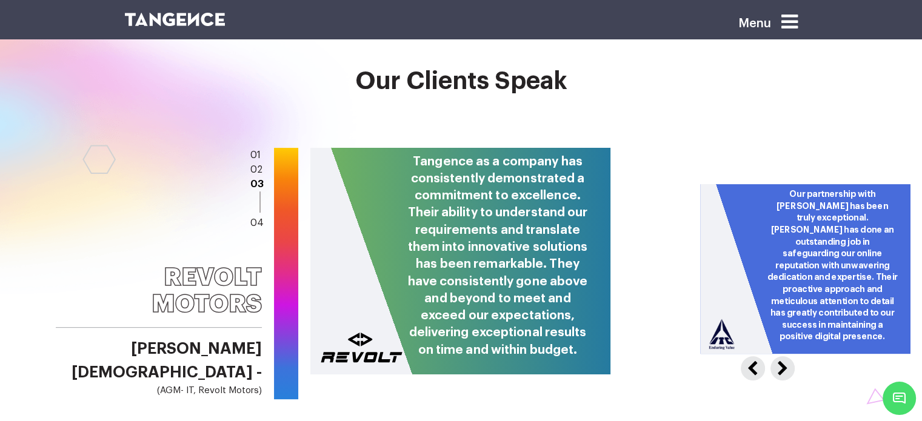
click at [772, 357] on button "Next" at bounding box center [780, 366] width 19 height 19
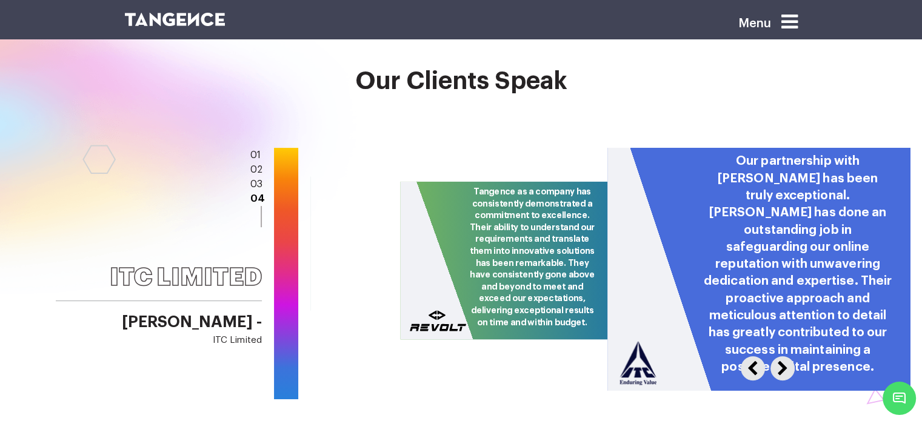
click at [749, 357] on button "Previous" at bounding box center [750, 366] width 19 height 19
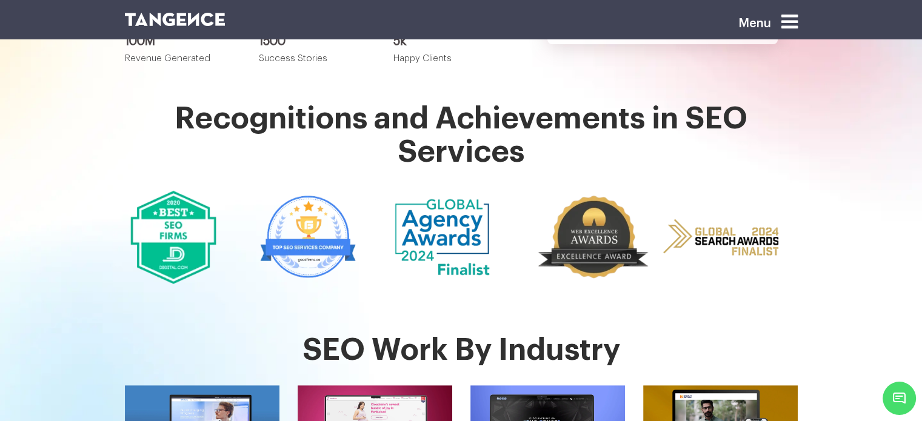
scroll to position [0, 0]
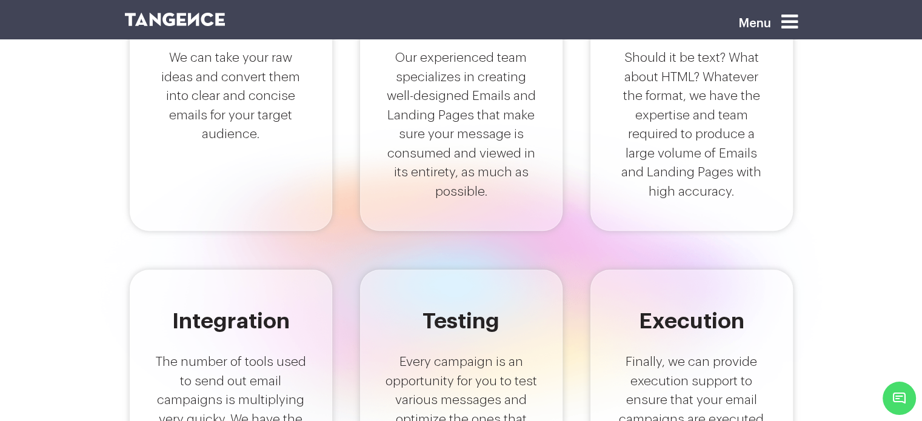
scroll to position [717, 0]
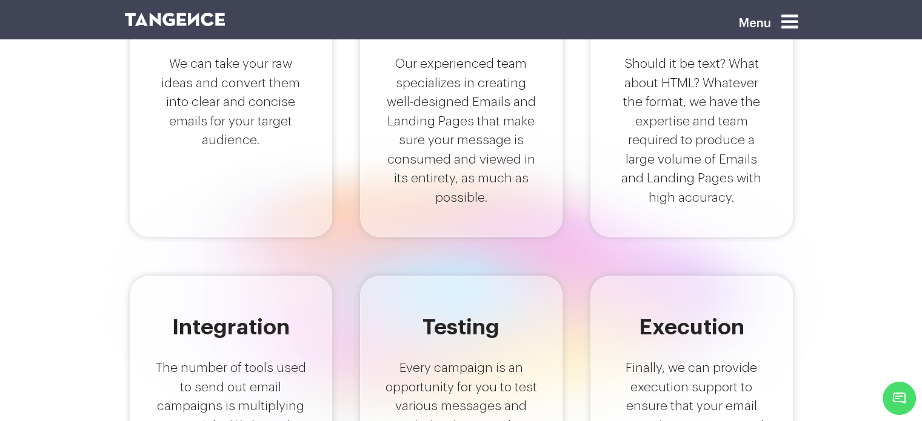
drag, startPoint x: 552, startPoint y: 204, endPoint x: 546, endPoint y: 250, distance: 46.0
click at [546, 250] on div "Design Our experienced team specializes in creating well-designed Emails and La…" at bounding box center [461, 124] width 212 height 304
drag, startPoint x: 534, startPoint y: 163, endPoint x: 525, endPoint y: 230, distance: 67.8
click at [525, 230] on div "Design Our experienced team specializes in creating well-designed Emails and La…" at bounding box center [461, 105] width 203 height 266
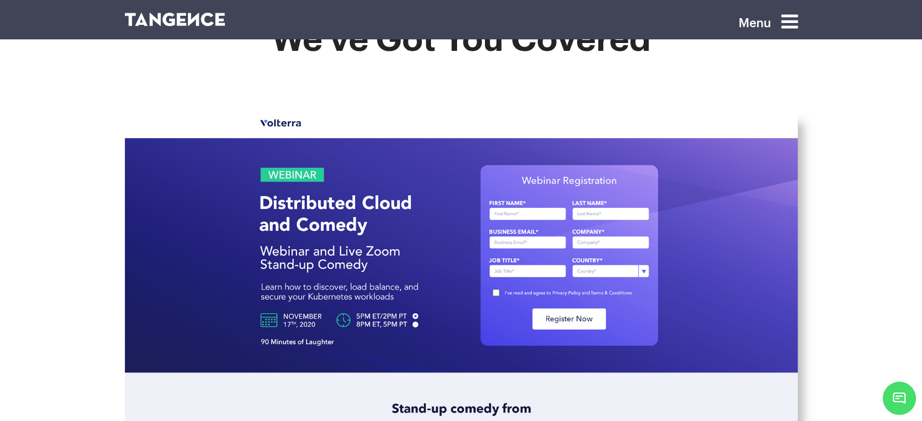
scroll to position [1358, 0]
